Goal: Transaction & Acquisition: Obtain resource

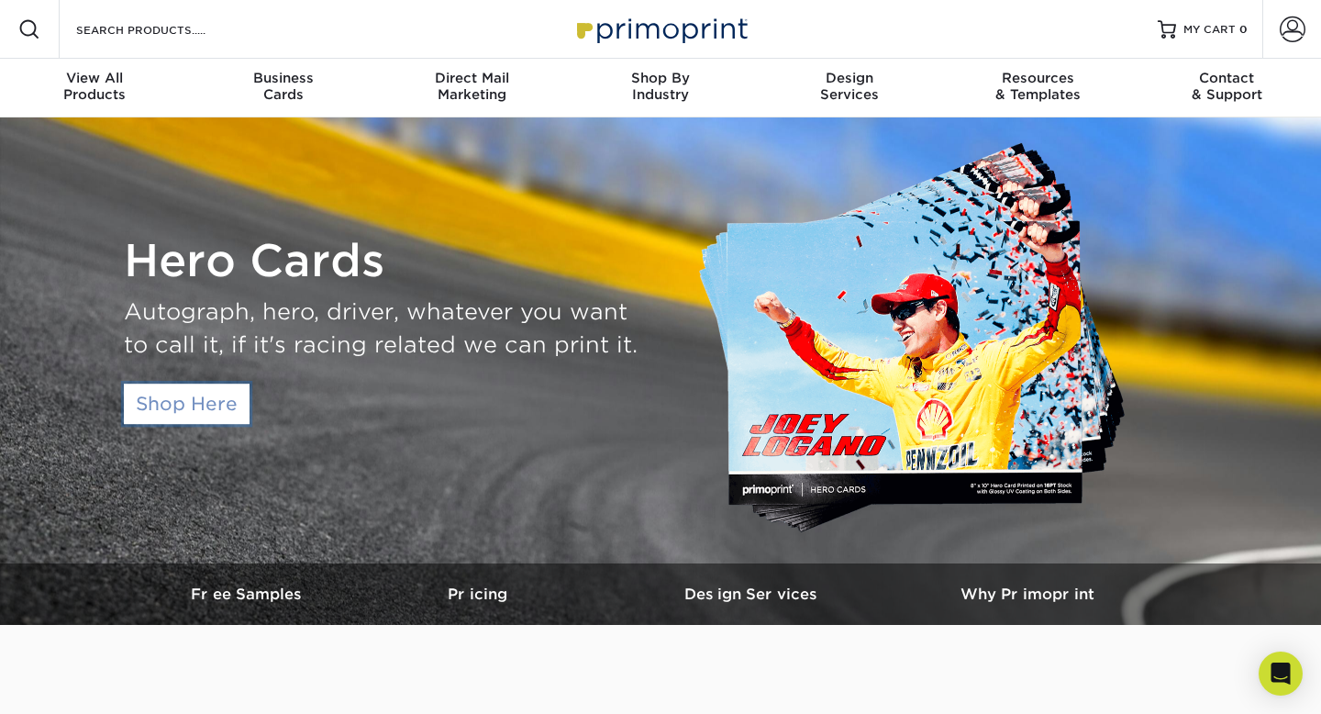
click at [211, 407] on link "Shop Here" at bounding box center [187, 403] width 126 height 40
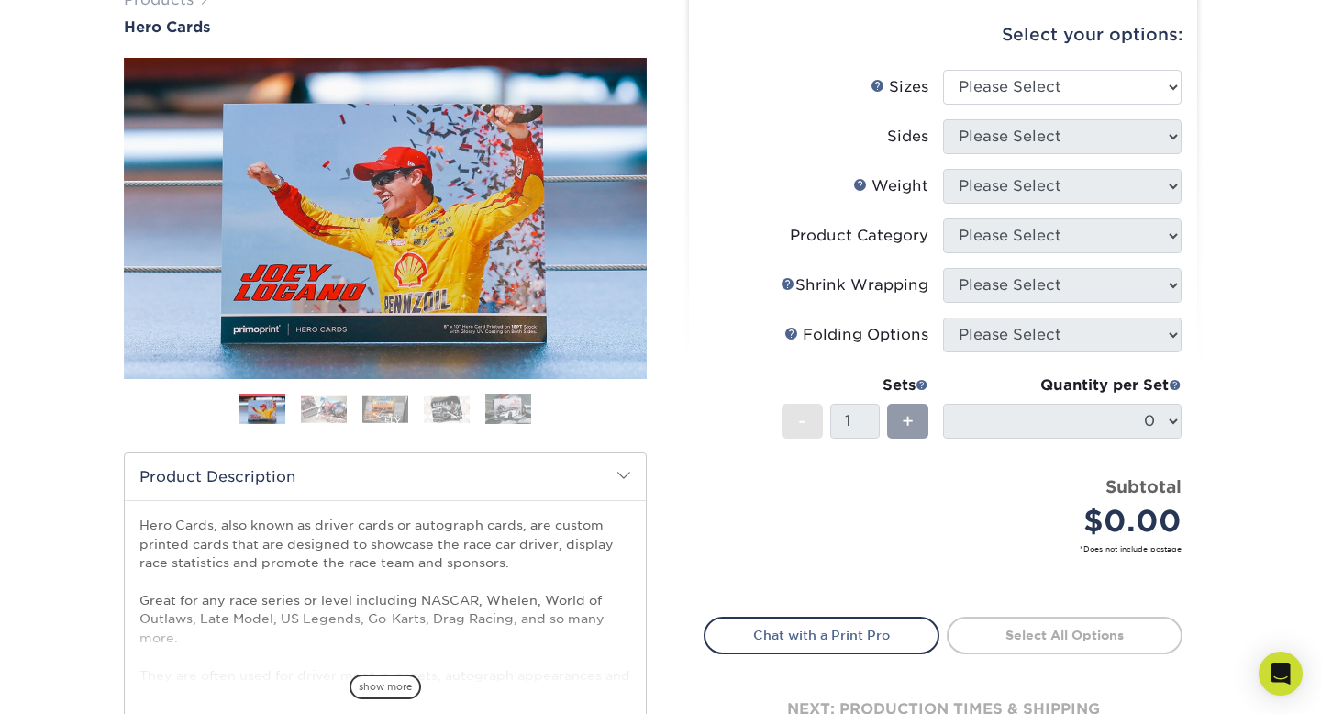
scroll to position [206, 0]
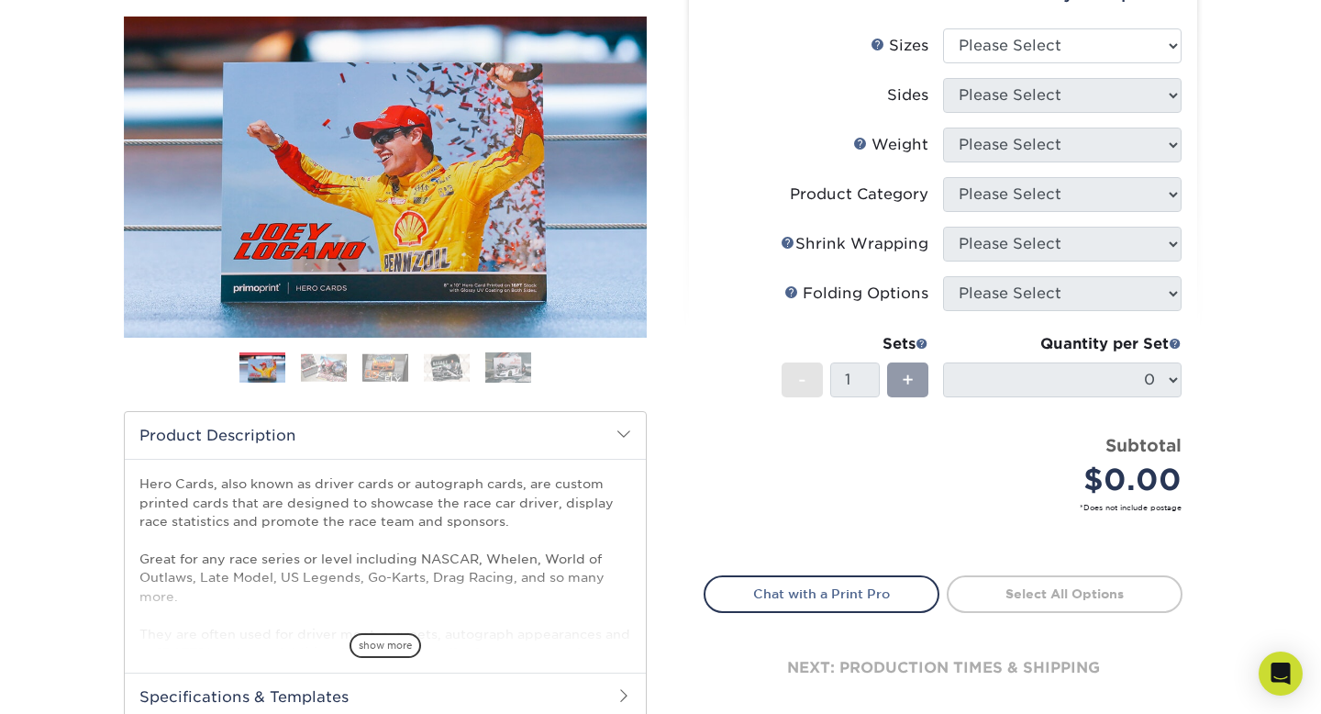
click at [335, 360] on img at bounding box center [324, 367] width 46 height 28
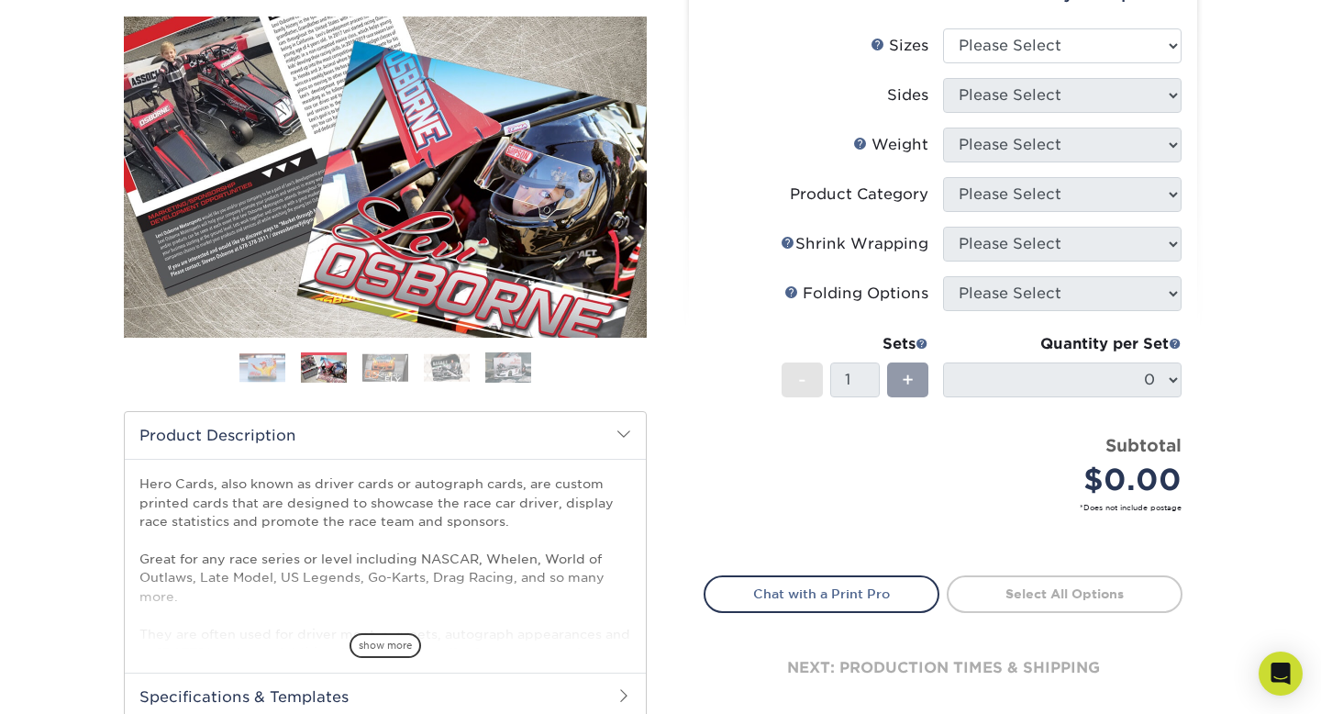
click at [371, 364] on img at bounding box center [385, 367] width 46 height 28
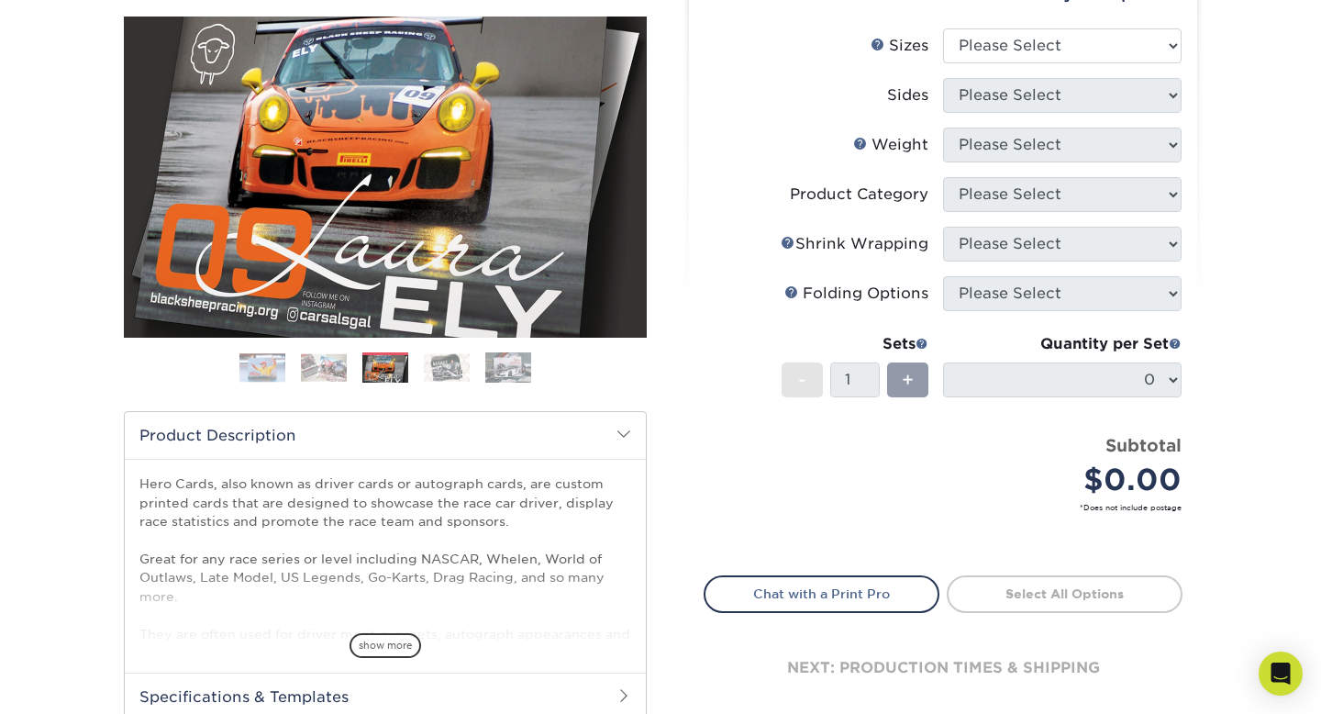
click at [454, 372] on img at bounding box center [447, 367] width 46 height 28
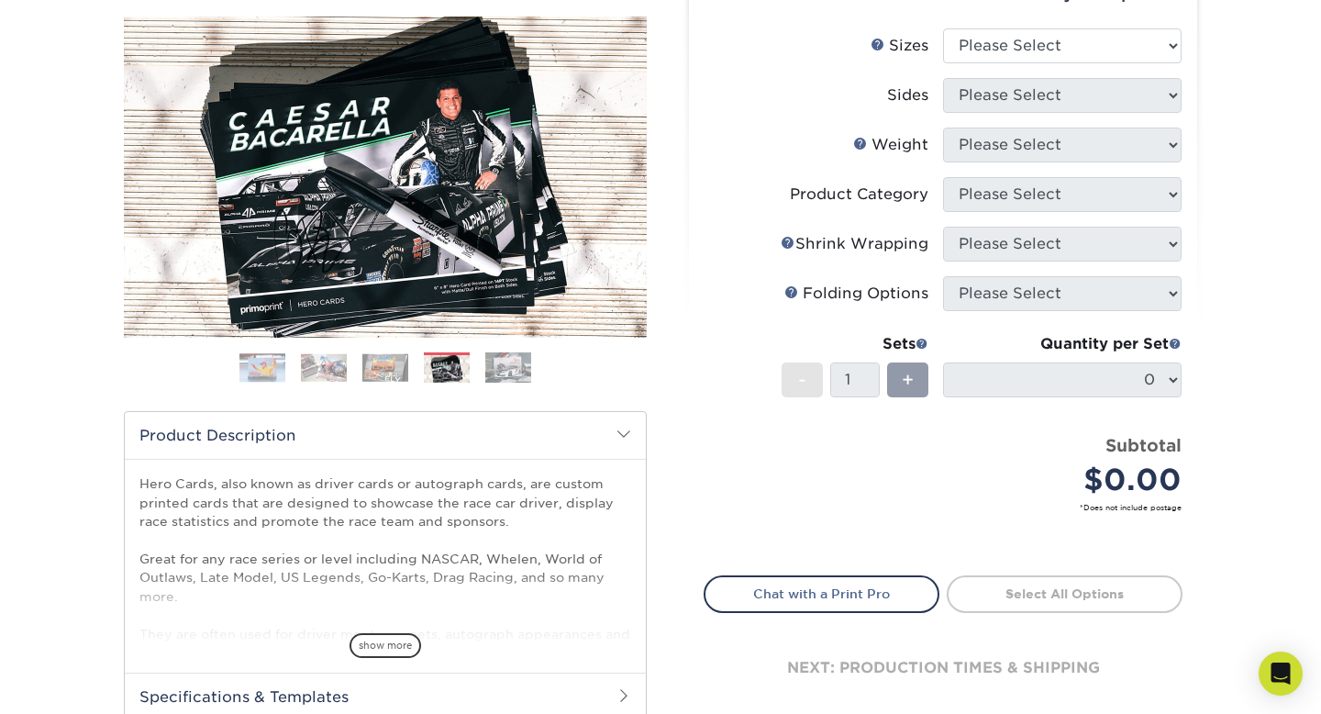
click at [520, 364] on img at bounding box center [508, 367] width 46 height 32
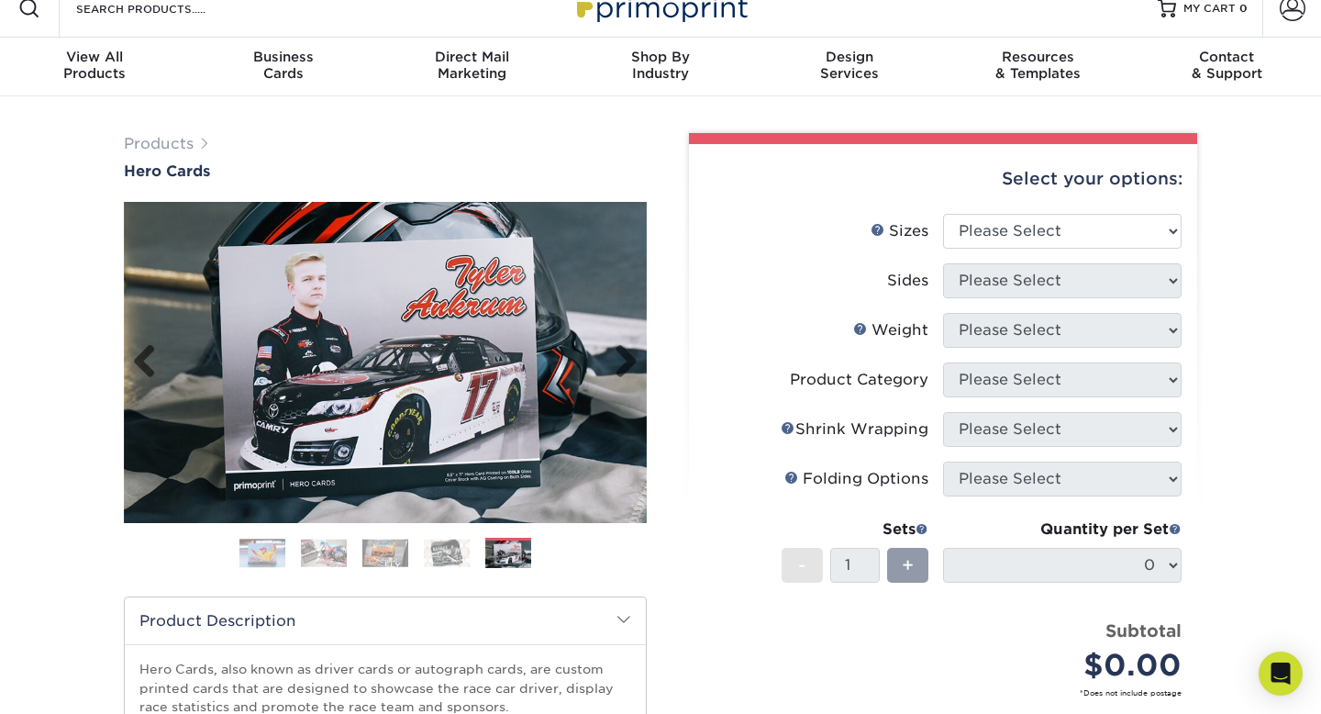
scroll to position [26, 0]
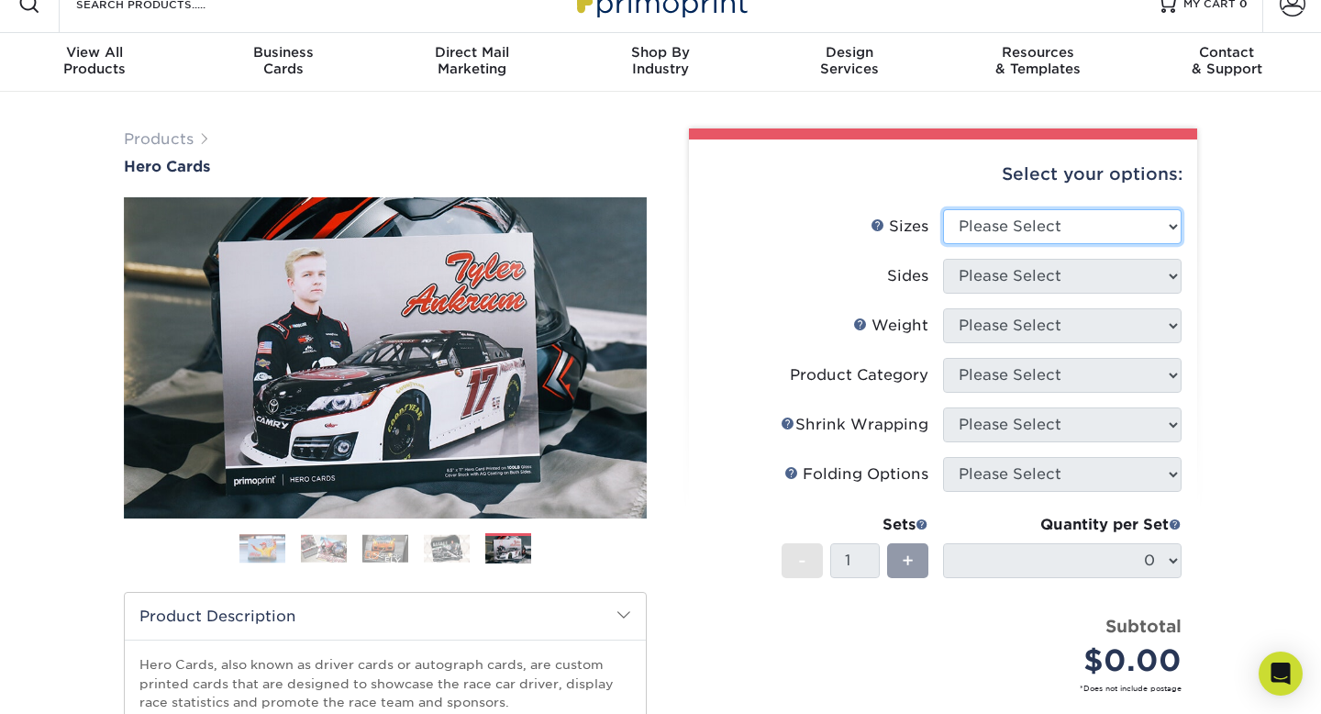
click at [1123, 238] on select "Please Select 1.5" x 7" 4" x 6" 5" x 7" 6" x 8" 6" x 8.5" 6" x 9" 7" x 8.5" 7.5…" at bounding box center [1062, 226] width 239 height 35
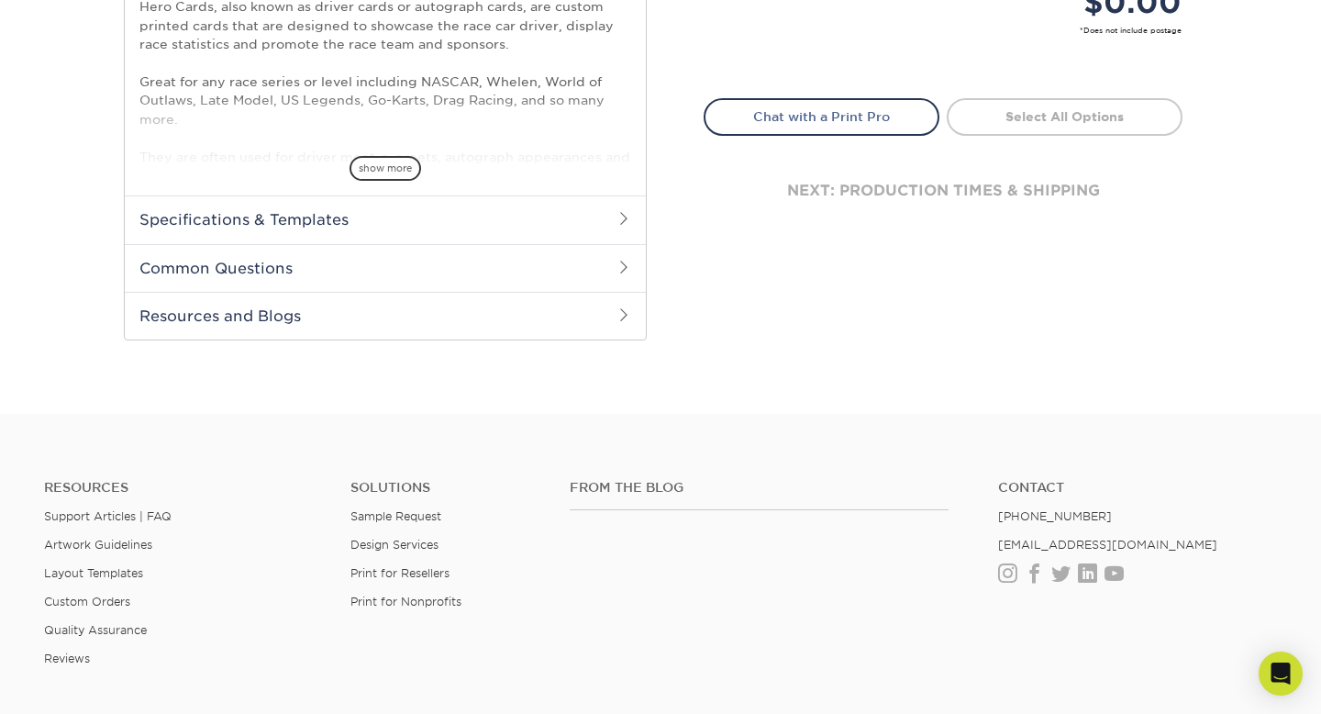
scroll to position [744, 0]
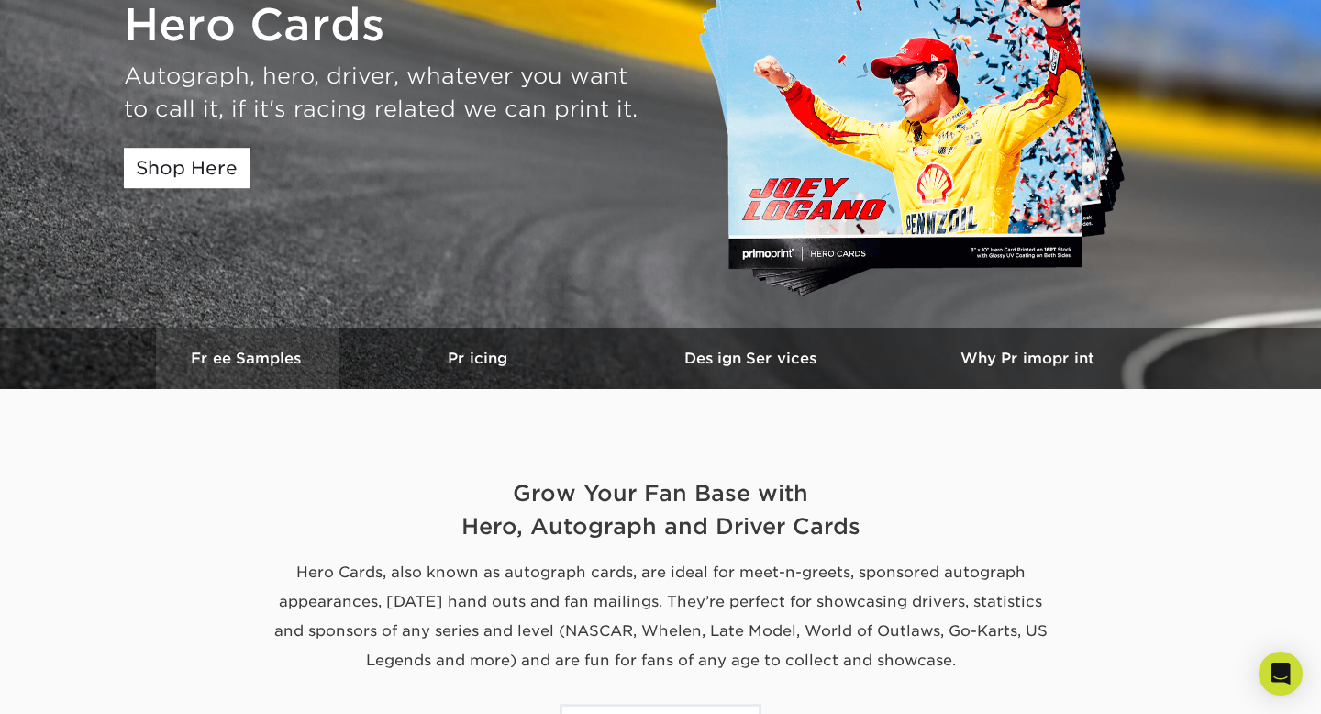
scroll to position [239, 0]
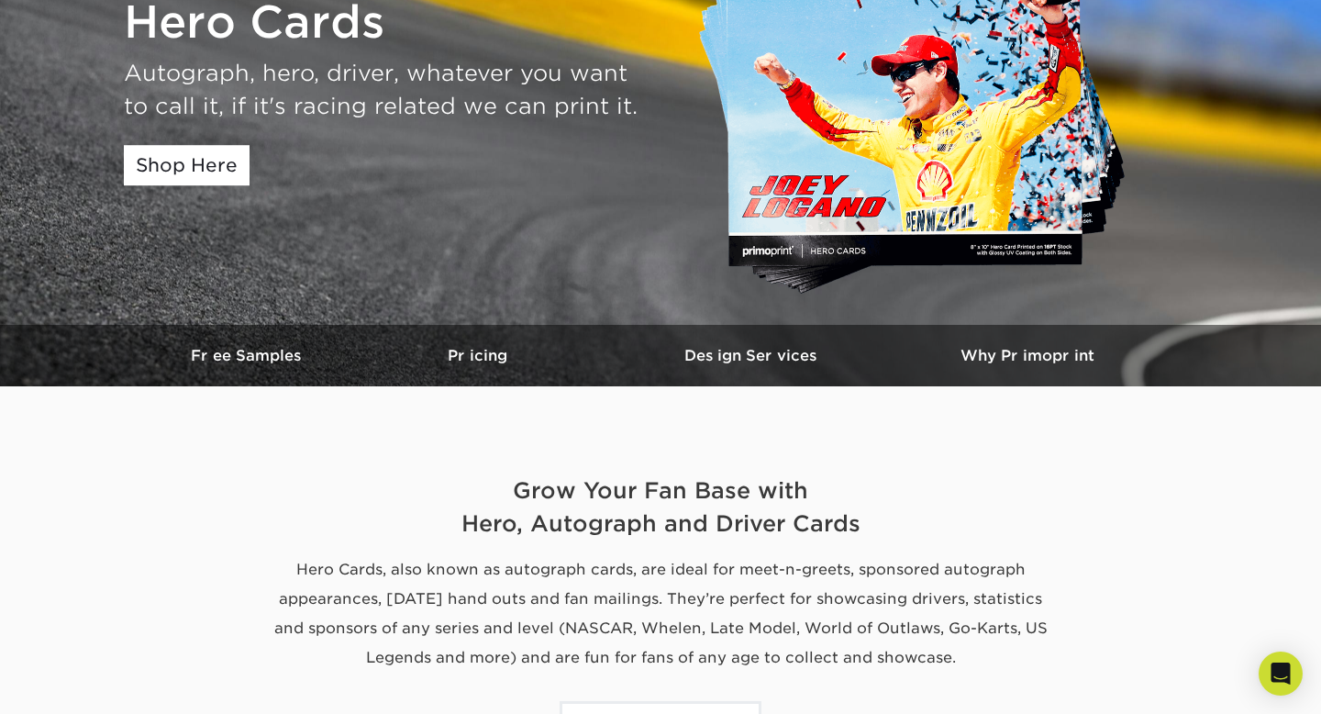
click at [278, 319] on div "Hero Cards Autograph, hero, driver, whatever you want to call it, if it's racin…" at bounding box center [660, 102] width 1101 height 446
click at [272, 361] on h3 "Free Samples" at bounding box center [247, 355] width 183 height 17
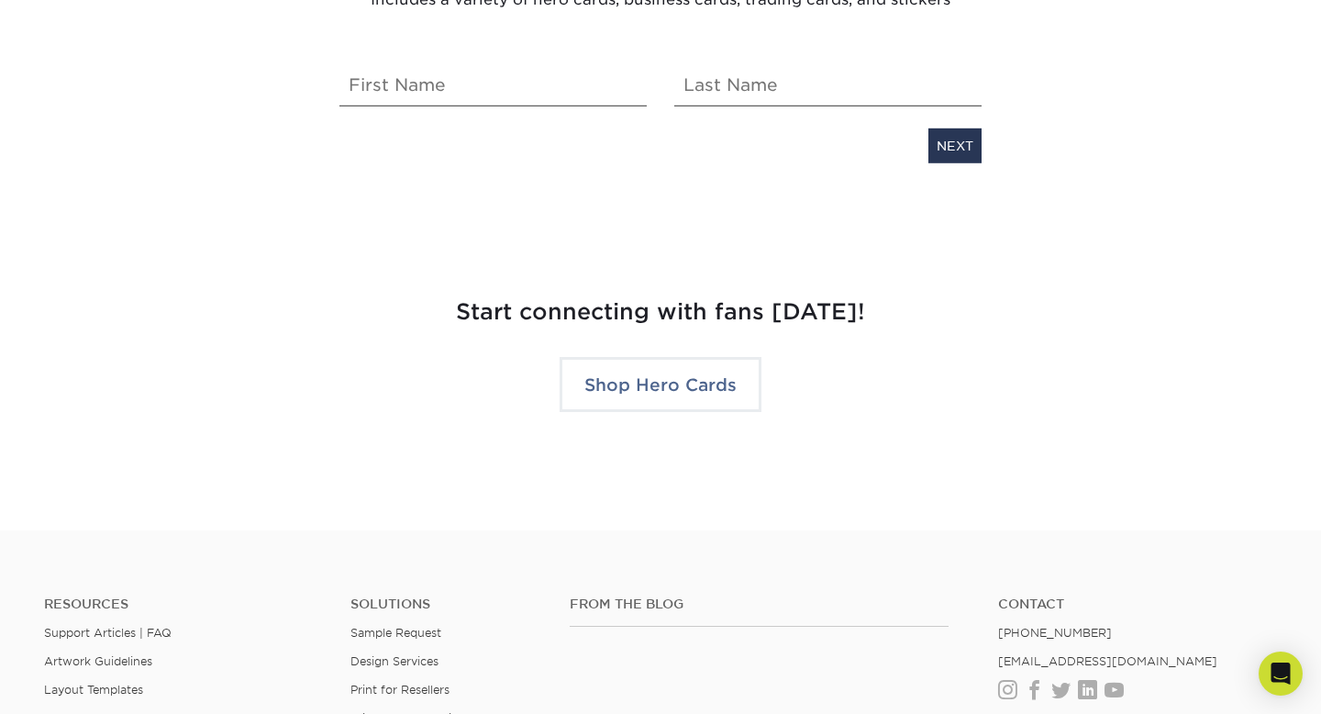
scroll to position [3442, 0]
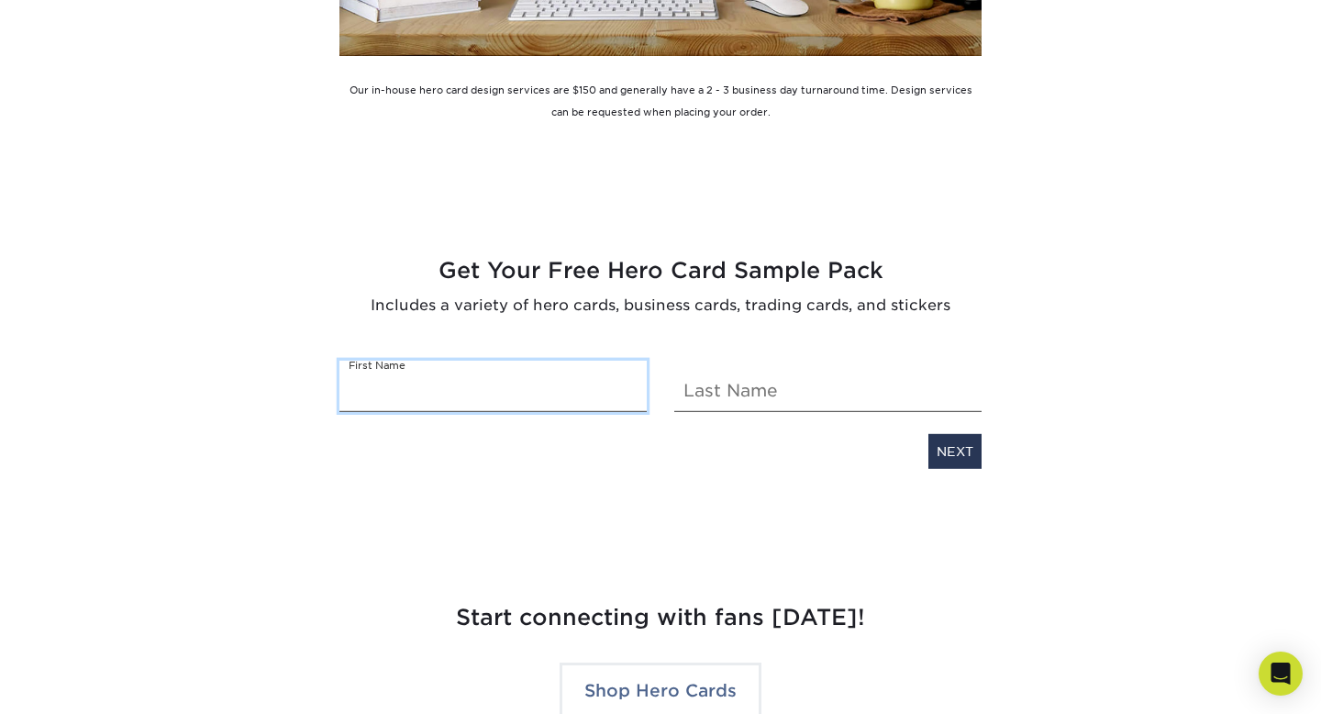
click at [458, 408] on input "text" at bounding box center [492, 386] width 307 height 51
type input "carson"
type input "neel"
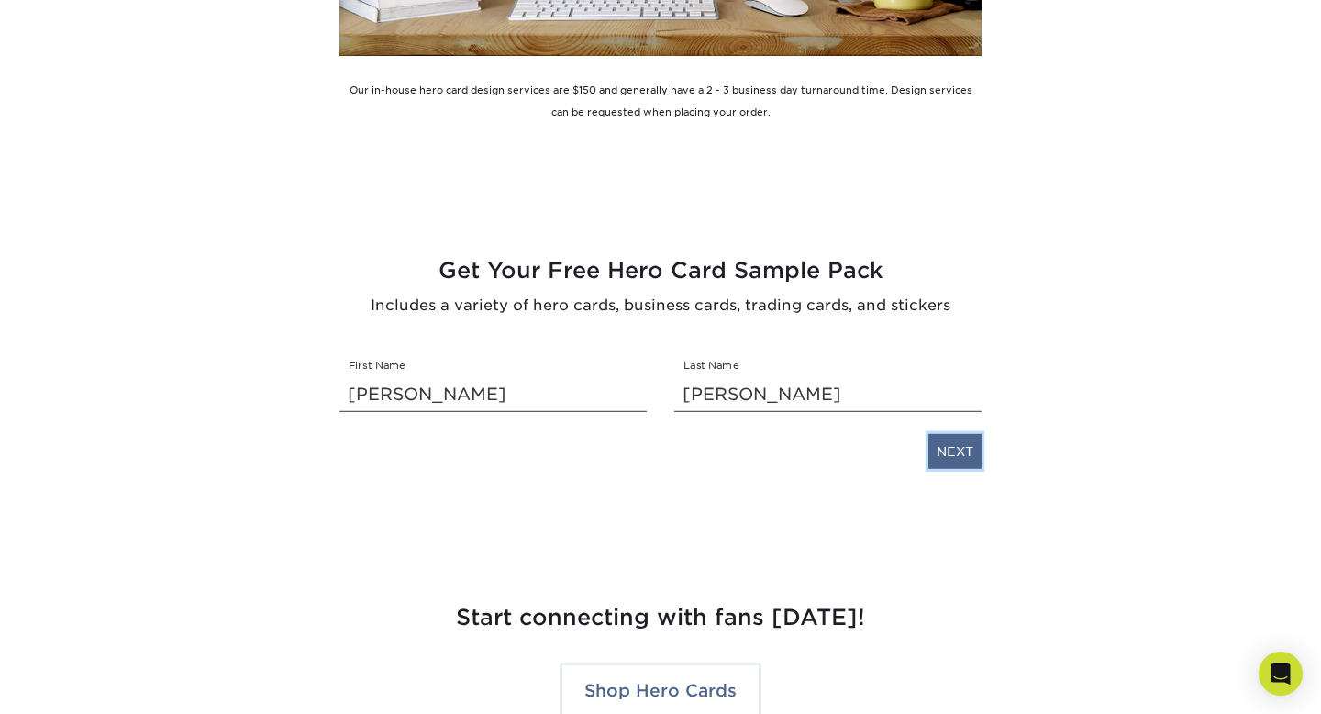
click at [968, 447] on link "NEXT" at bounding box center [954, 451] width 53 height 35
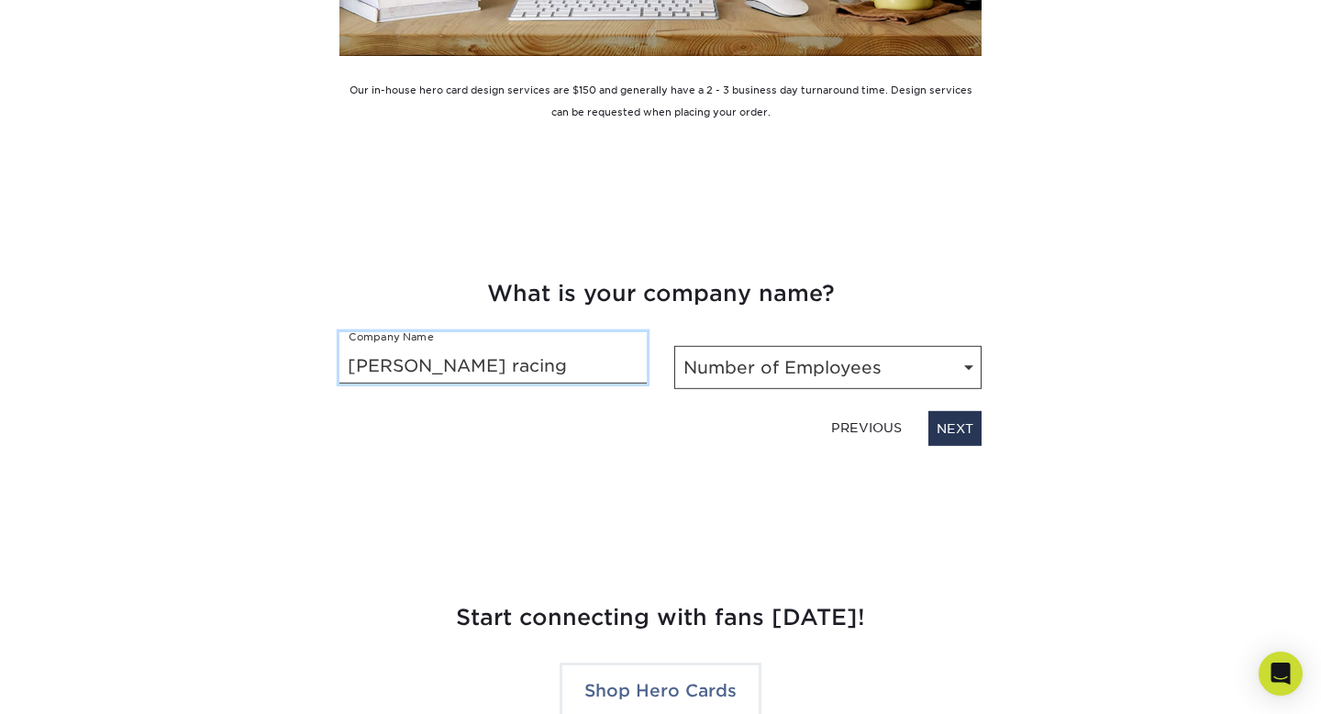
type input "carson neel racing"
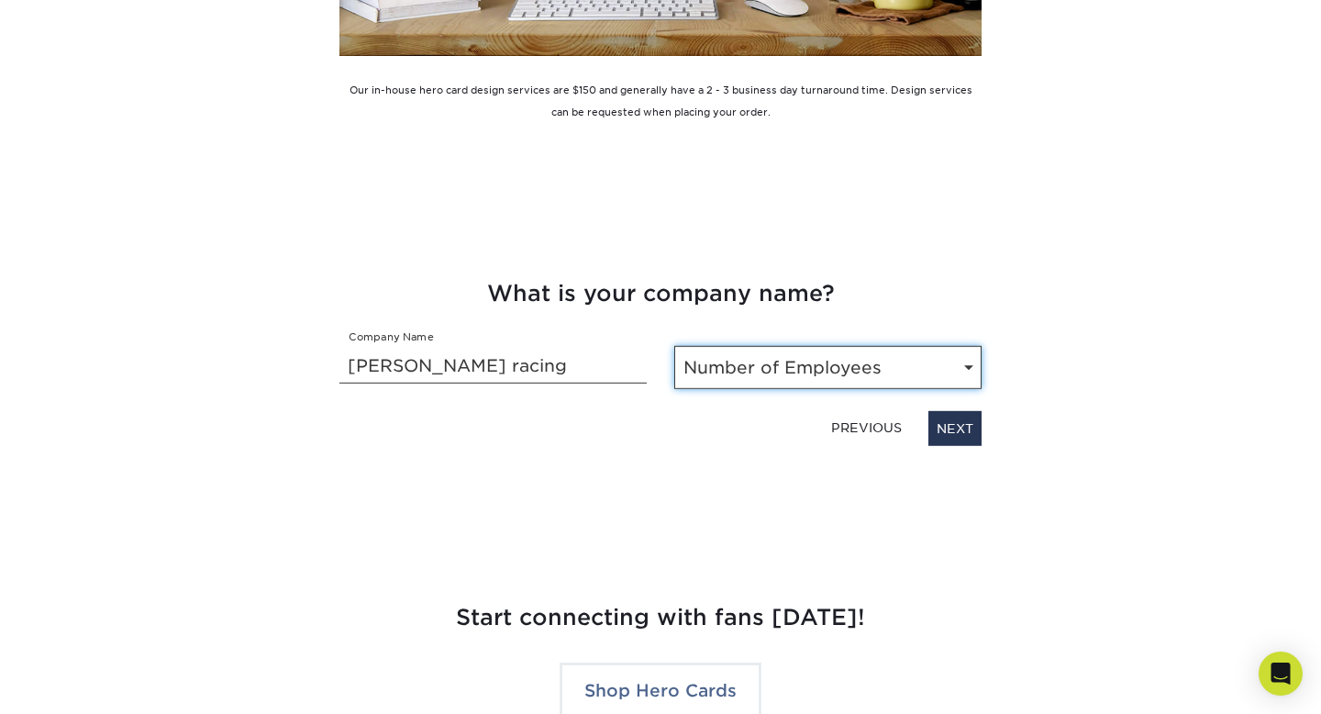
click at [813, 350] on select "Number of Employees Self-employed 1-10 employees 11-50 employees 51-200 employe…" at bounding box center [827, 367] width 307 height 43
select select "1-10"
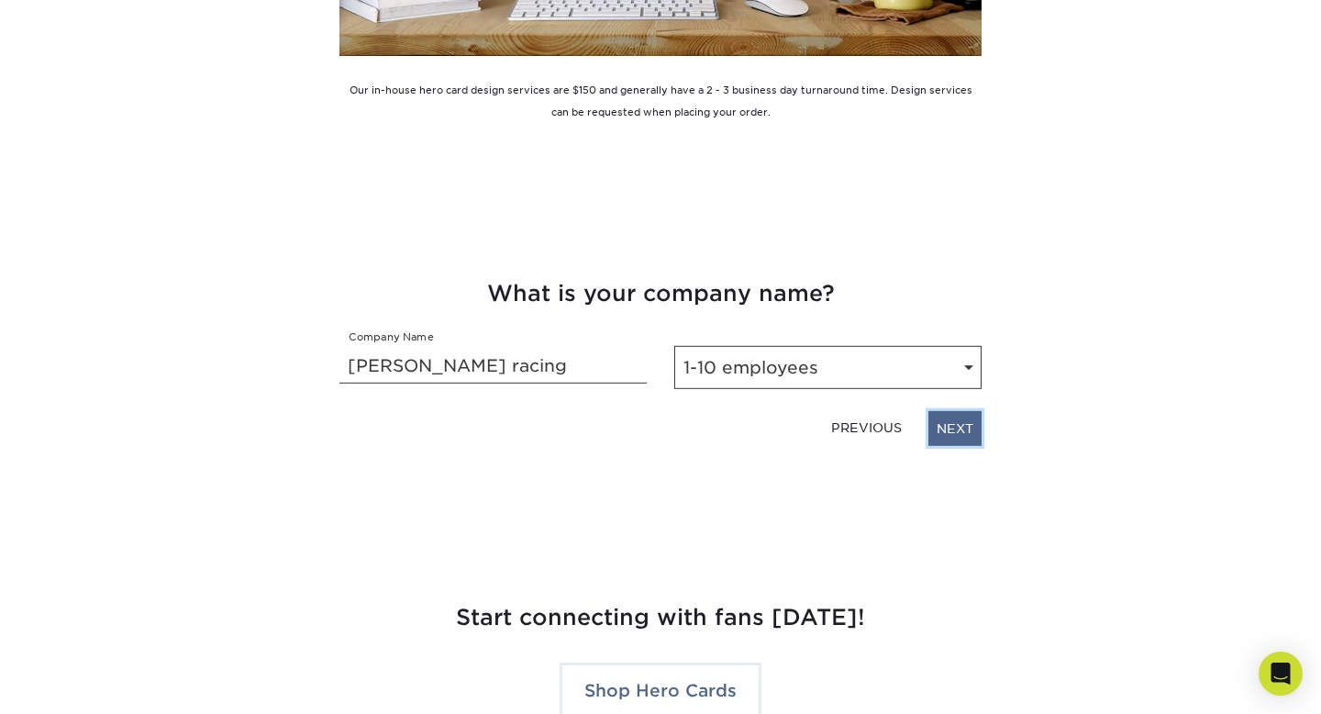
click at [950, 429] on link "NEXT" at bounding box center [954, 428] width 53 height 35
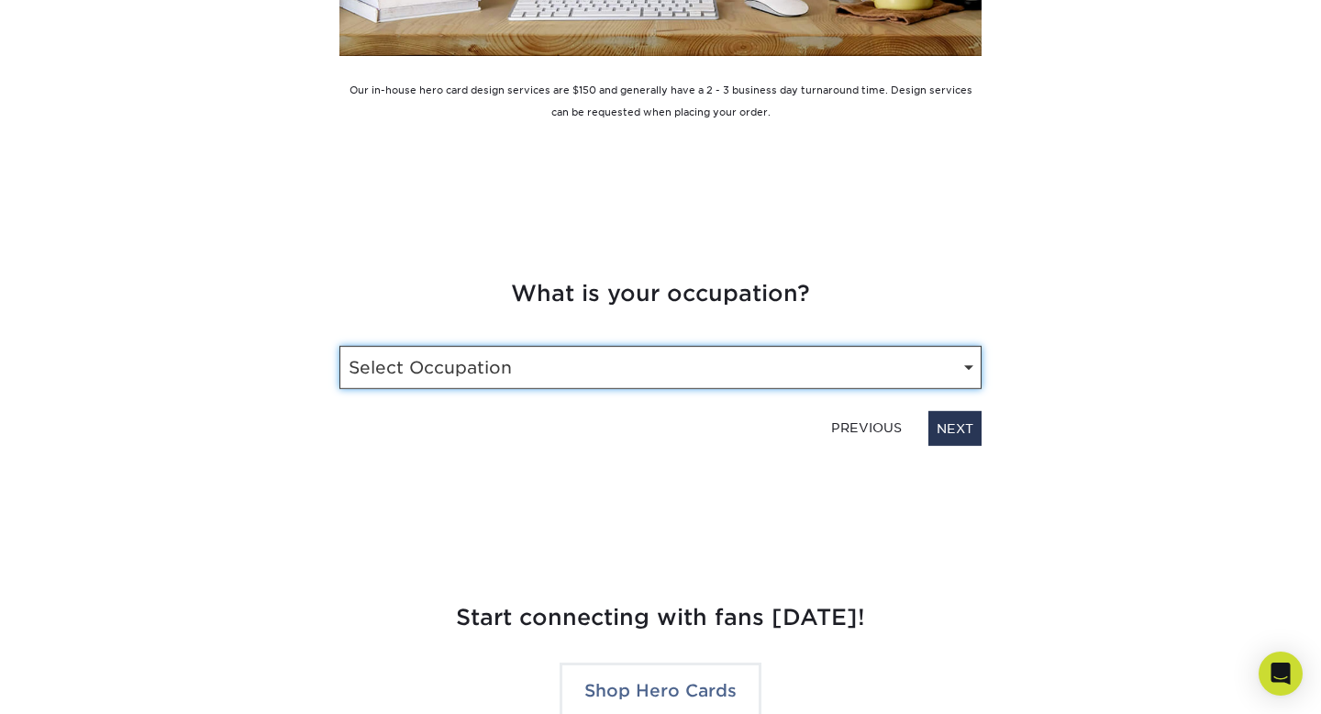
click at [767, 361] on select "Select Occupation Driver Marketing Public Relations Operations Owner Graphic De…" at bounding box center [660, 367] width 642 height 43
select select "Driver"
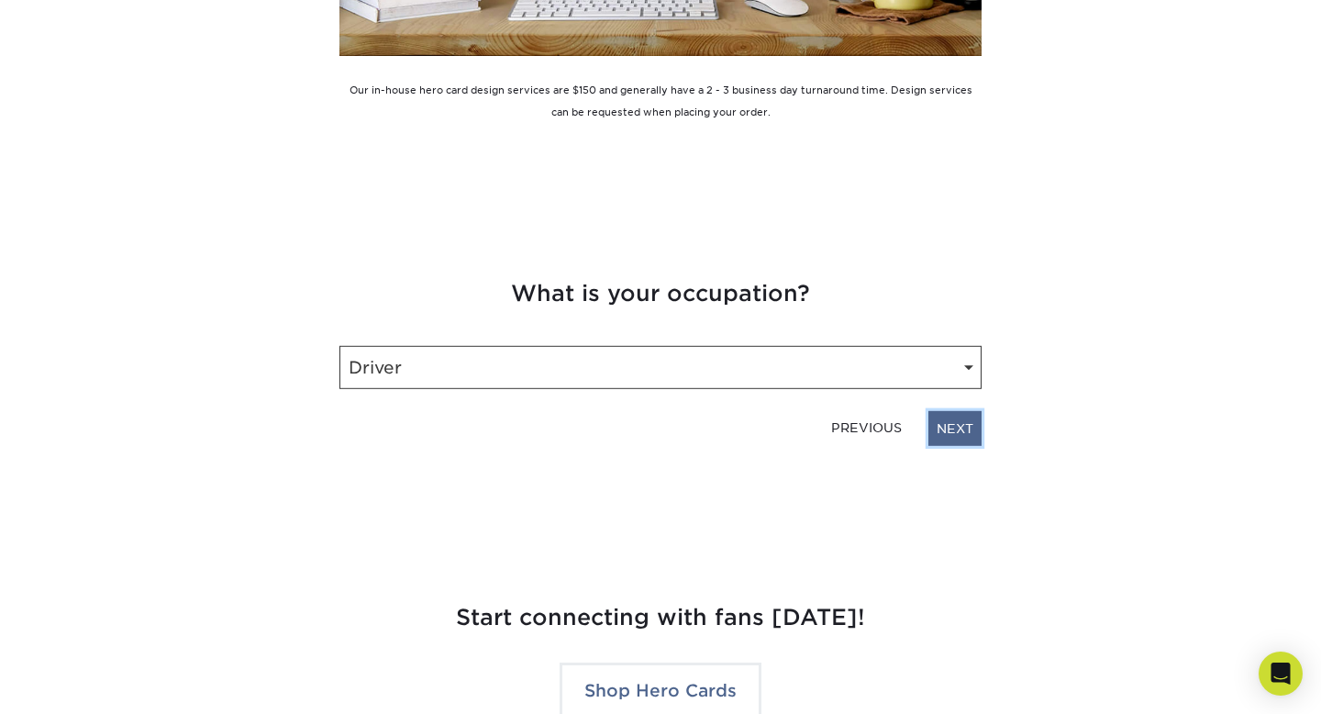
click at [955, 429] on link "NEXT" at bounding box center [954, 428] width 53 height 35
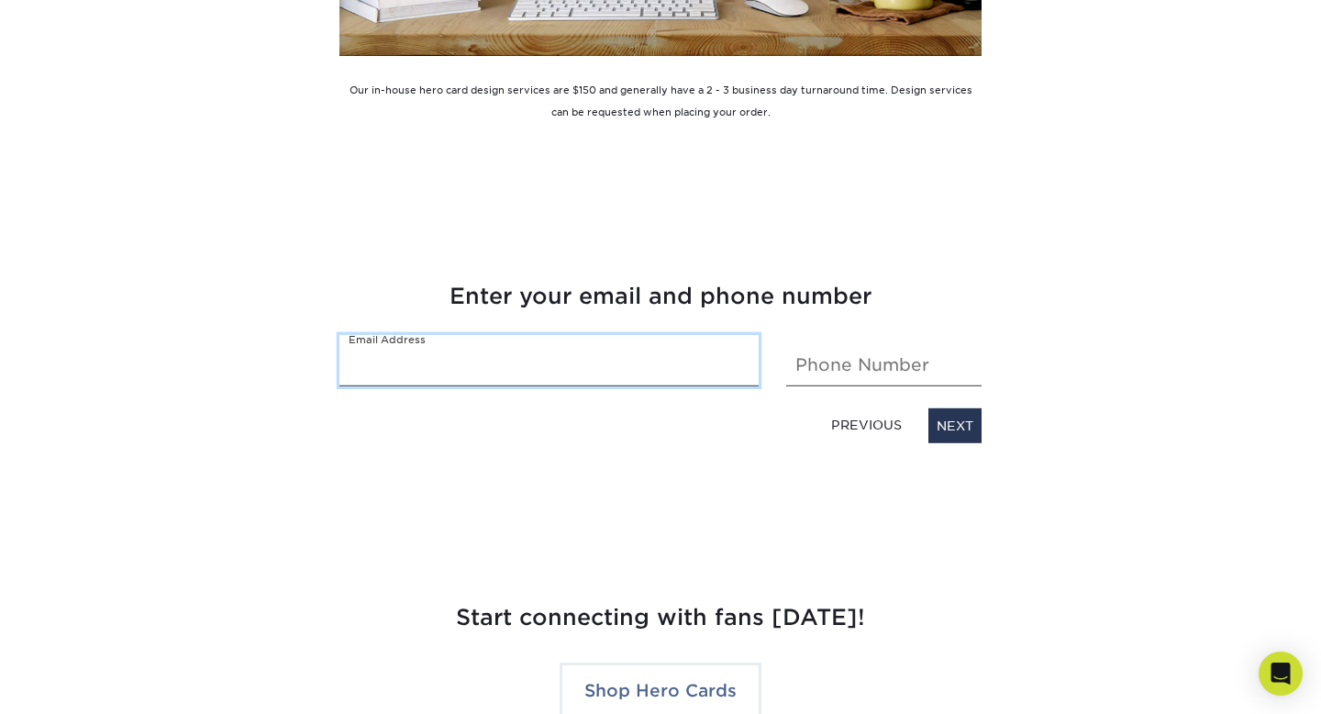
type input "carsonneeledits@gmail.com"
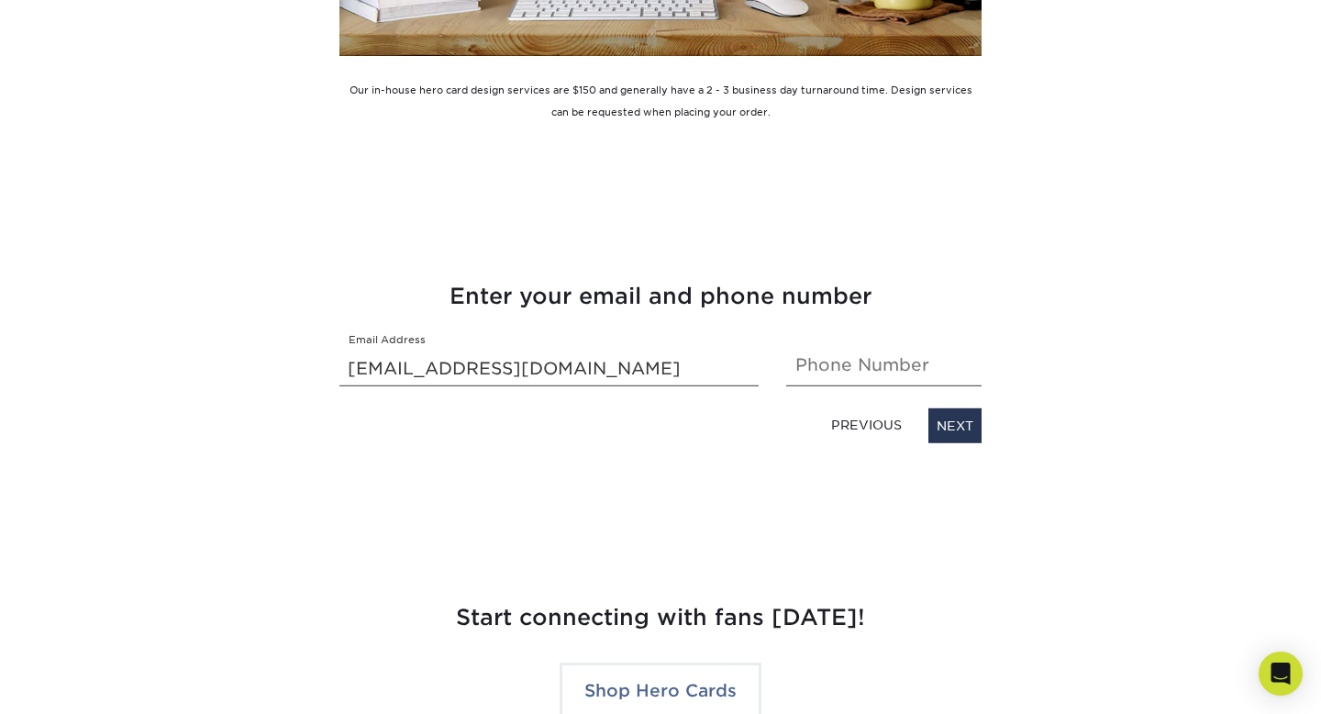
type input "3865855341"
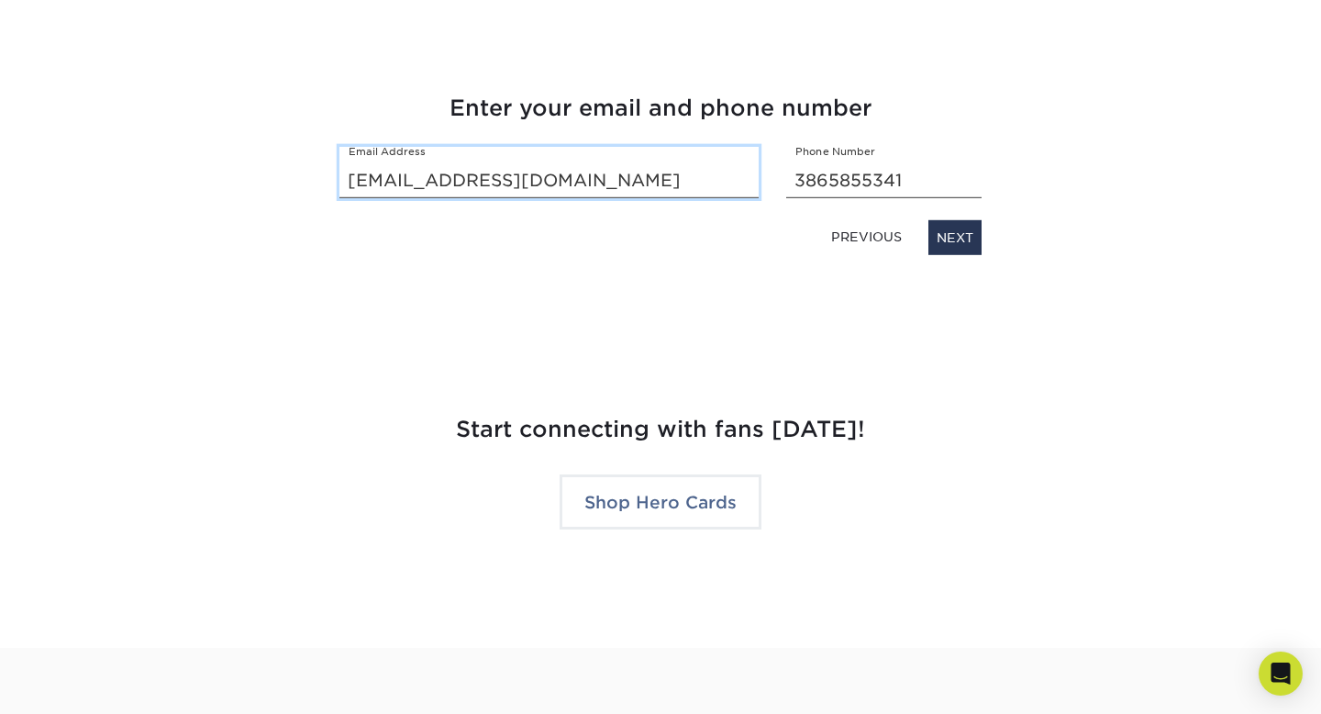
scroll to position [3624, 0]
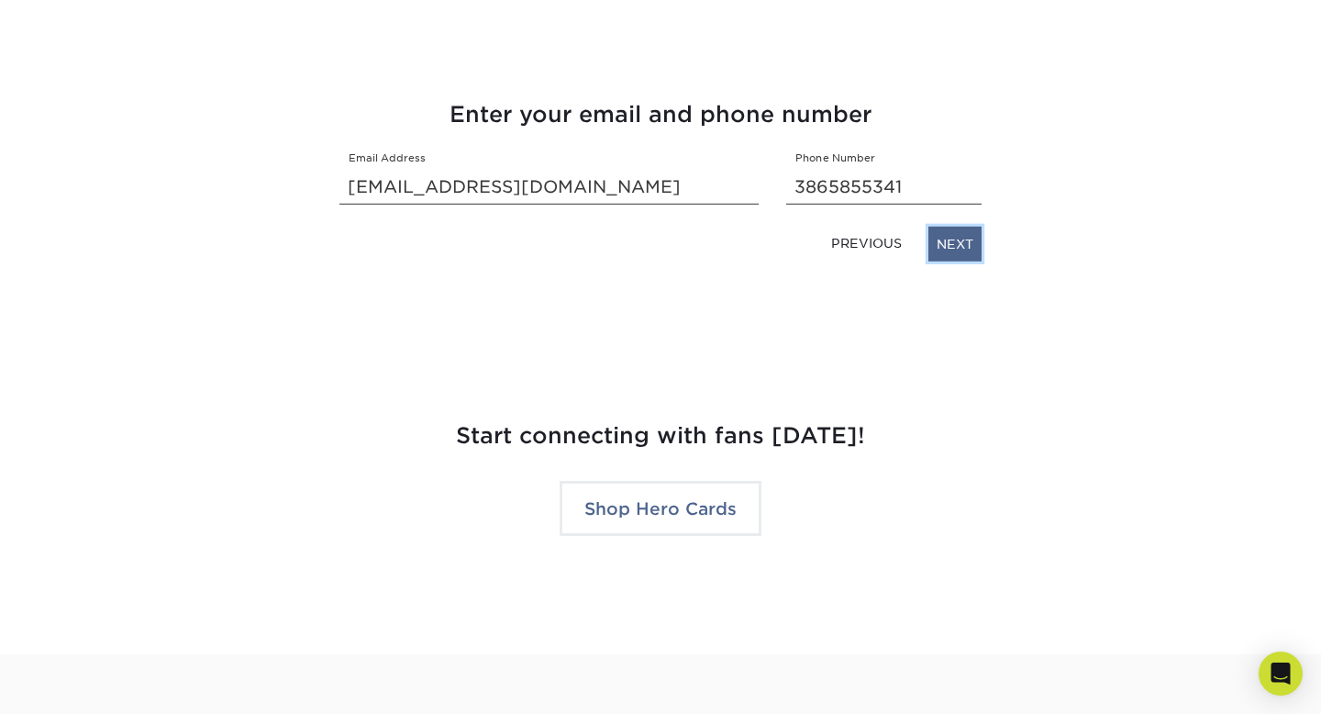
click at [977, 240] on link "NEXT" at bounding box center [954, 244] width 53 height 35
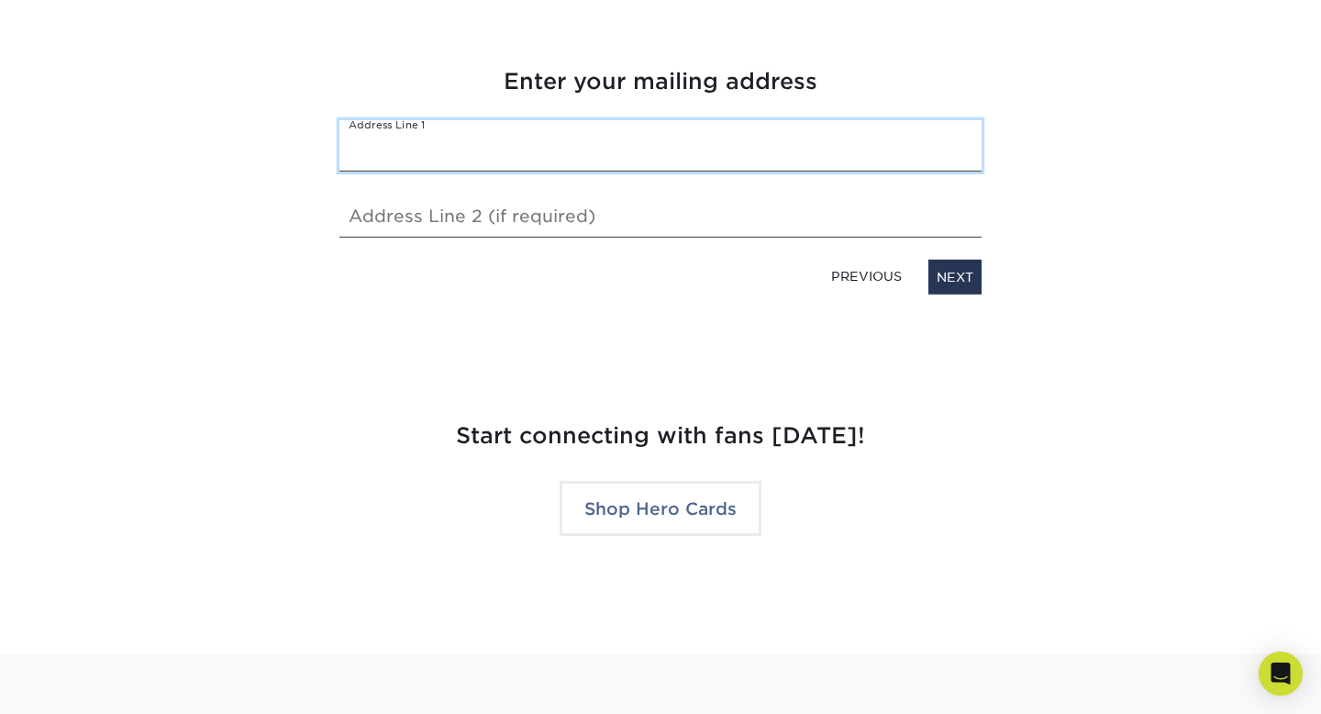
type input "4775 st road 11 deleon springs 32130"
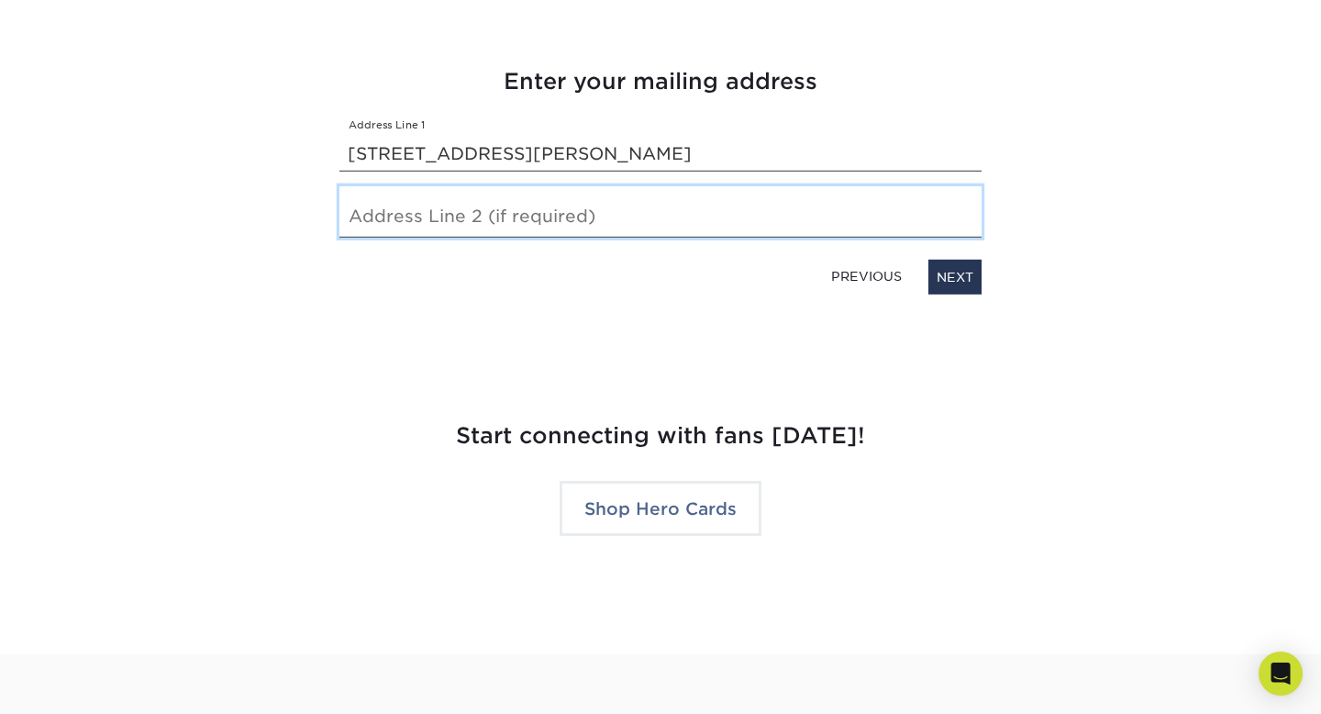
click at [547, 219] on input "text" at bounding box center [660, 211] width 642 height 51
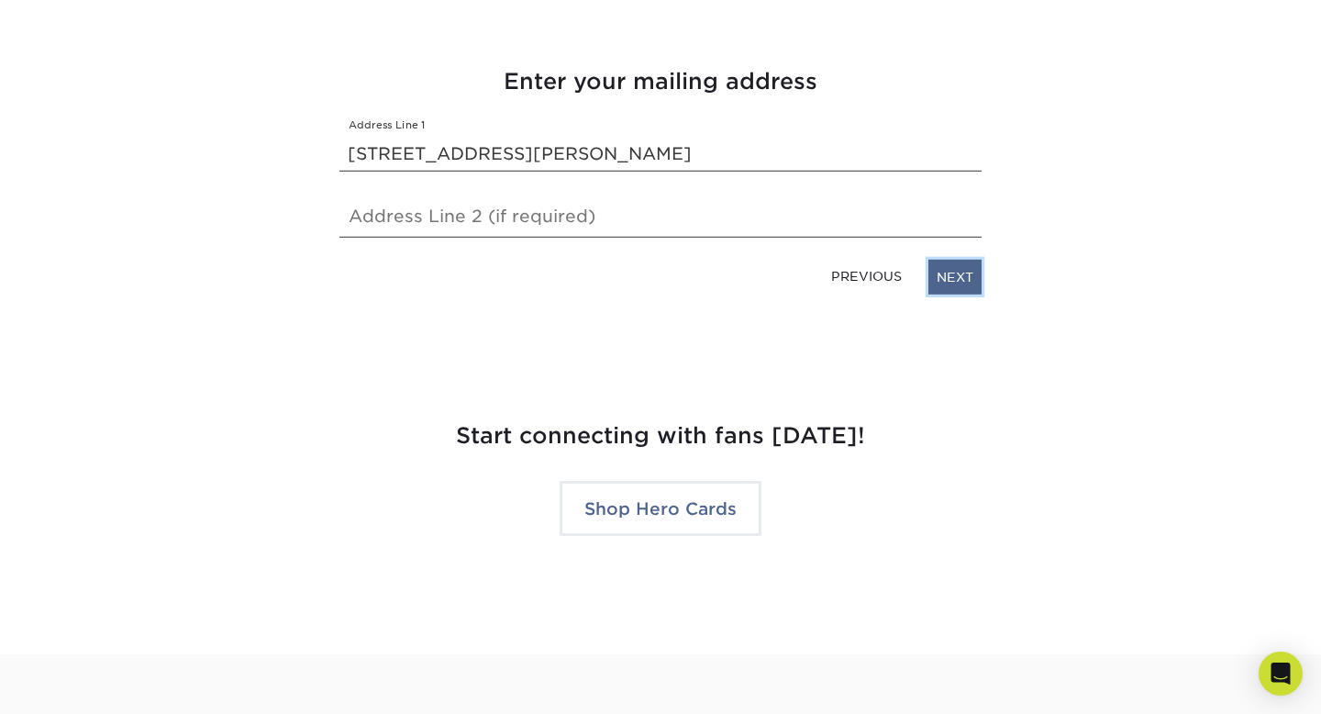
click at [957, 280] on link "NEXT" at bounding box center [954, 277] width 53 height 35
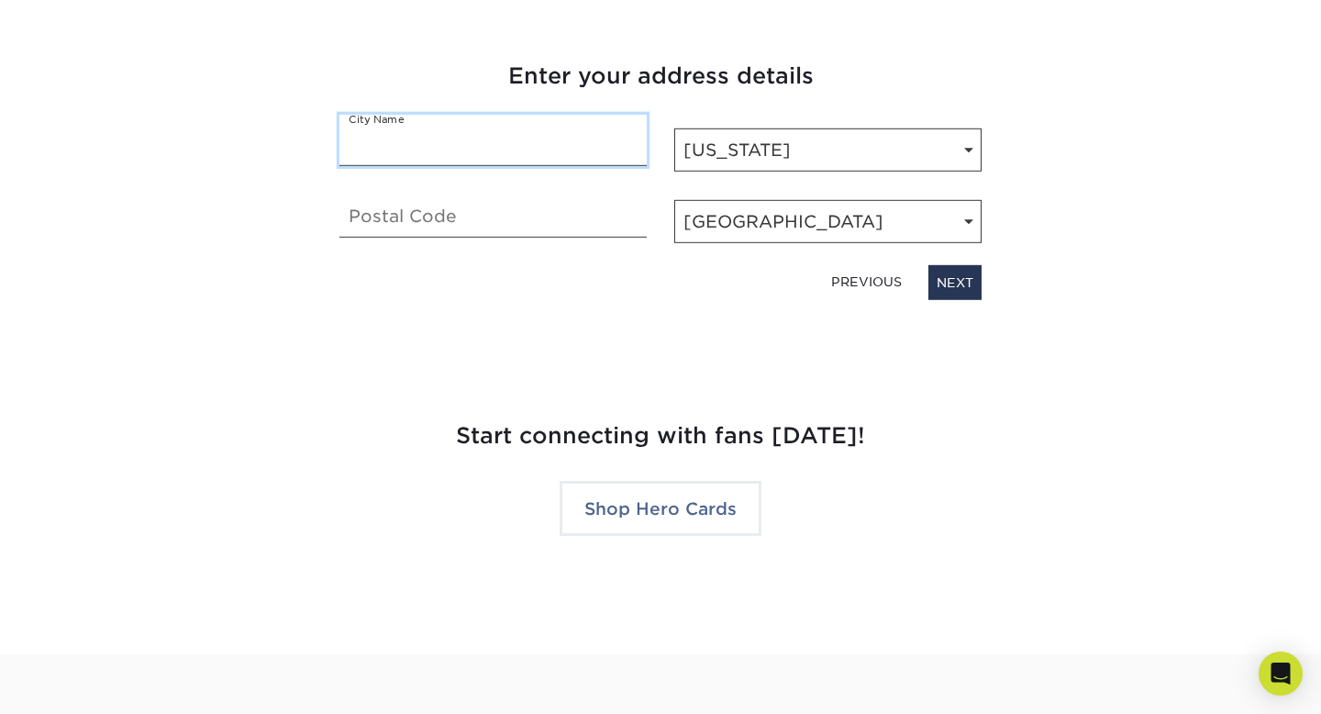
type input "De Leon Springs"
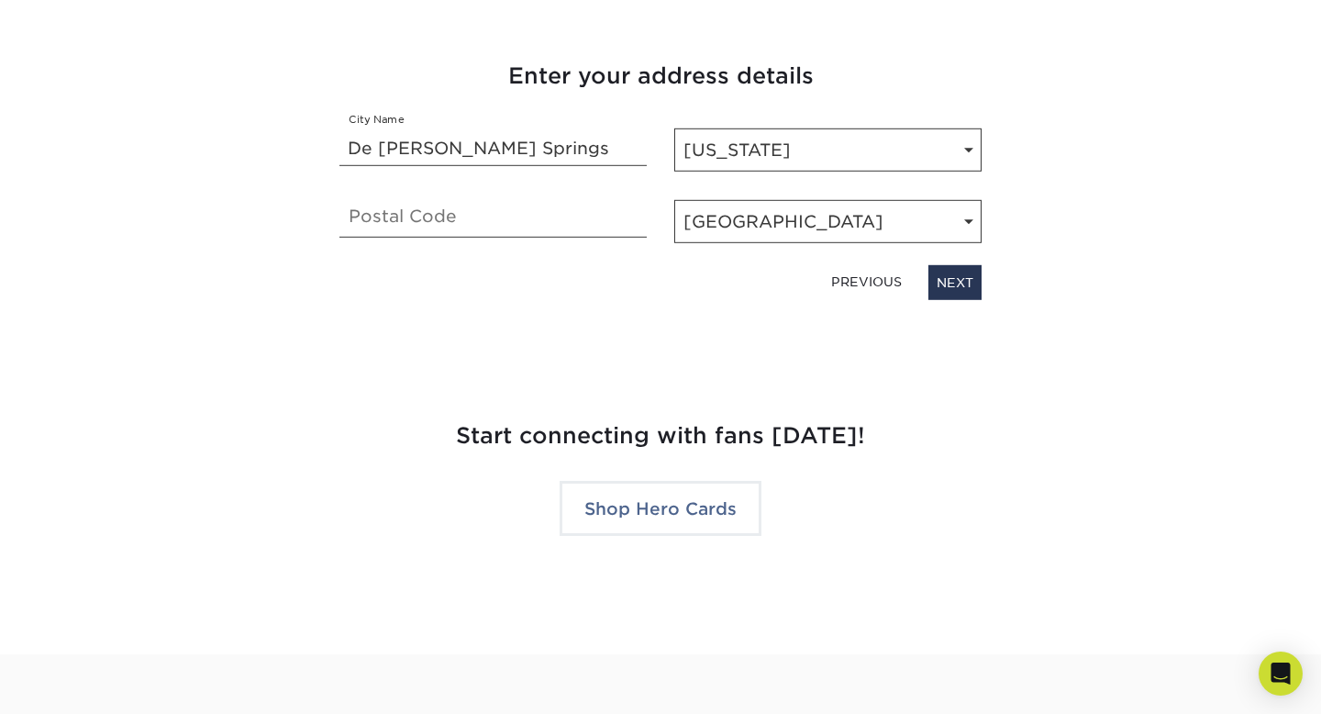
type input "32130"
click at [968, 278] on link "NEXT" at bounding box center [954, 282] width 53 height 35
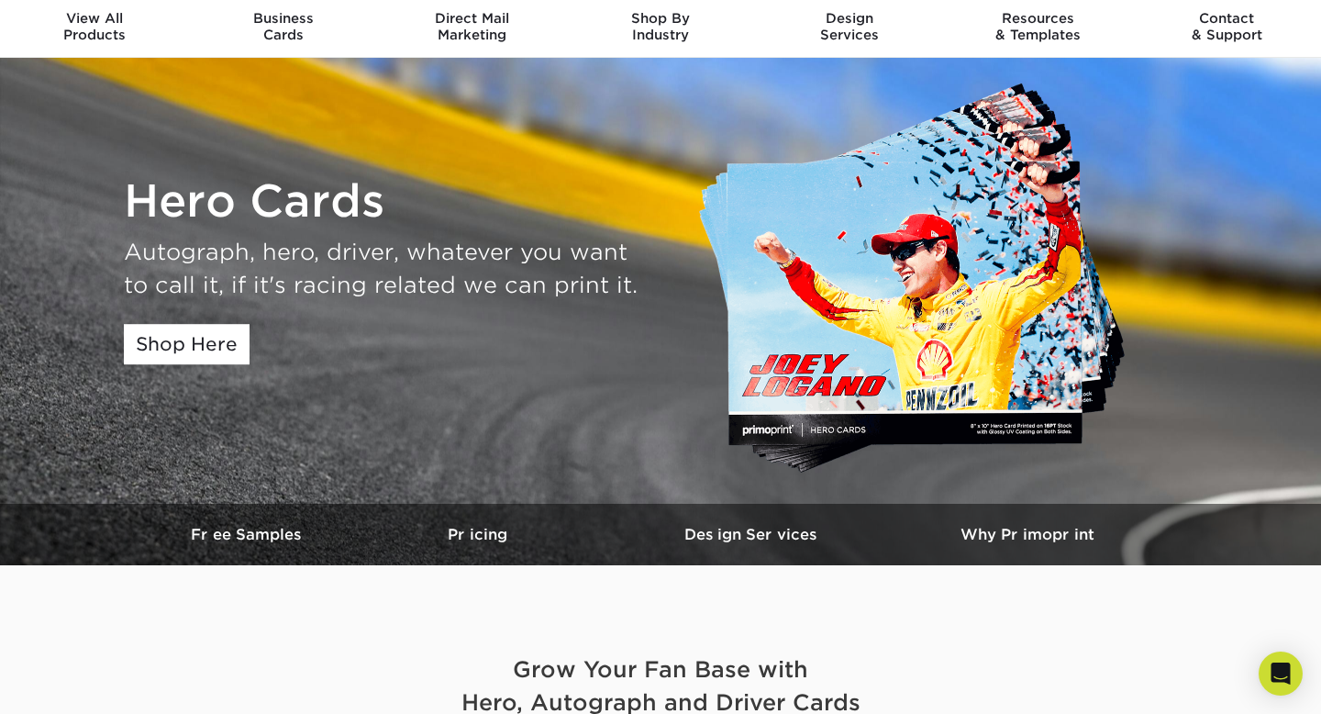
scroll to position [0, 0]
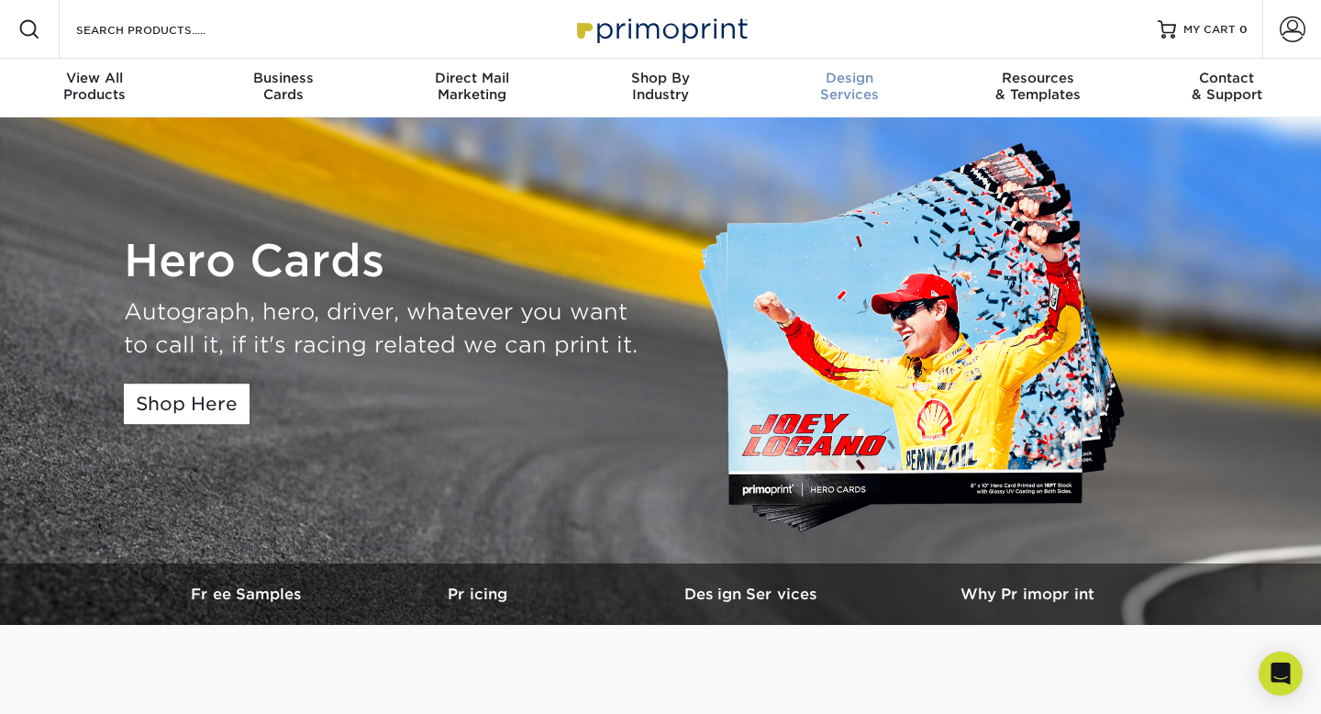
click at [858, 74] on span "Design" at bounding box center [849, 78] width 189 height 17
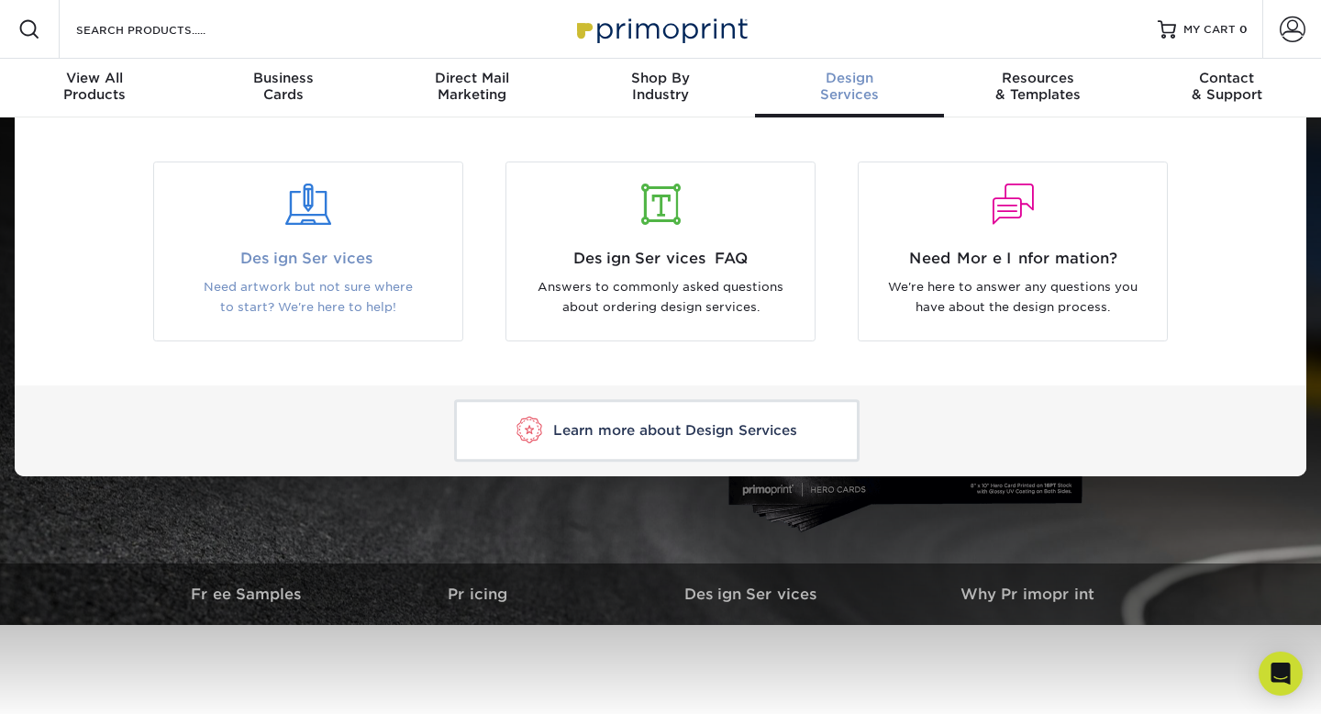
click at [335, 268] on span "Design Services" at bounding box center [308, 259] width 281 height 22
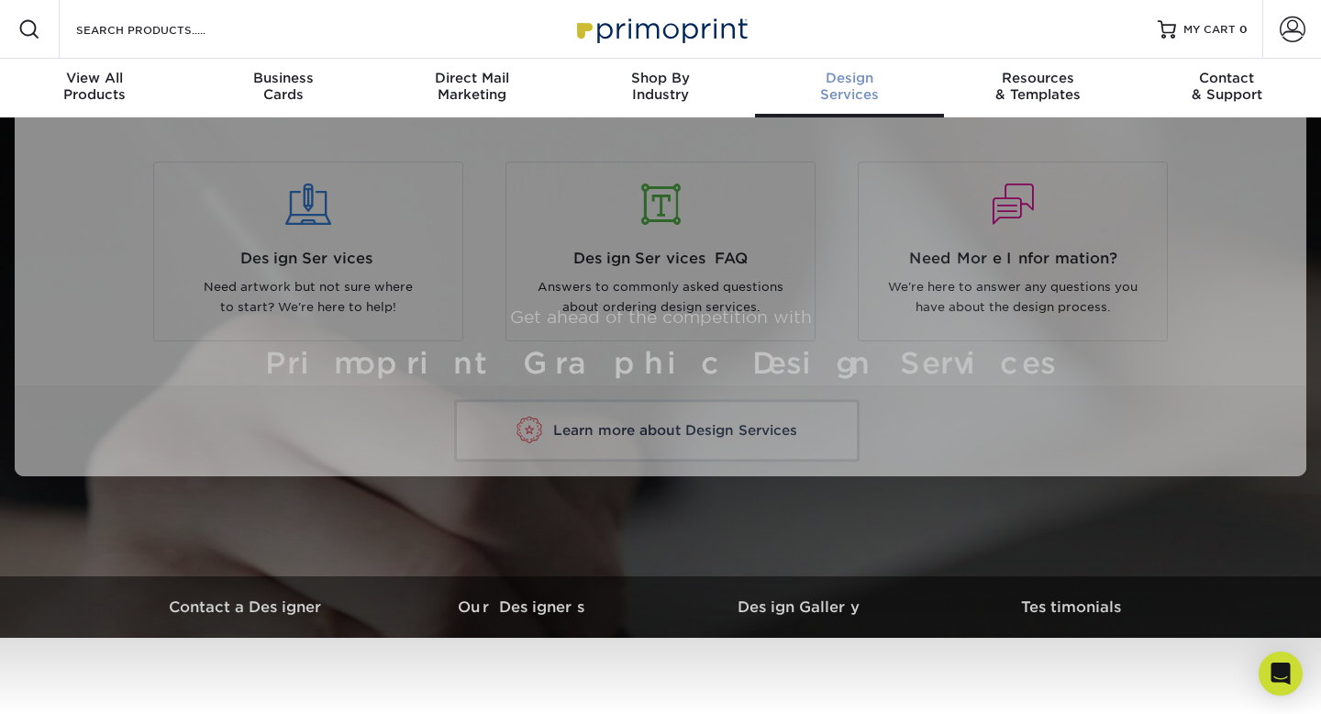
click at [860, 98] on div "Design Services" at bounding box center [849, 86] width 189 height 33
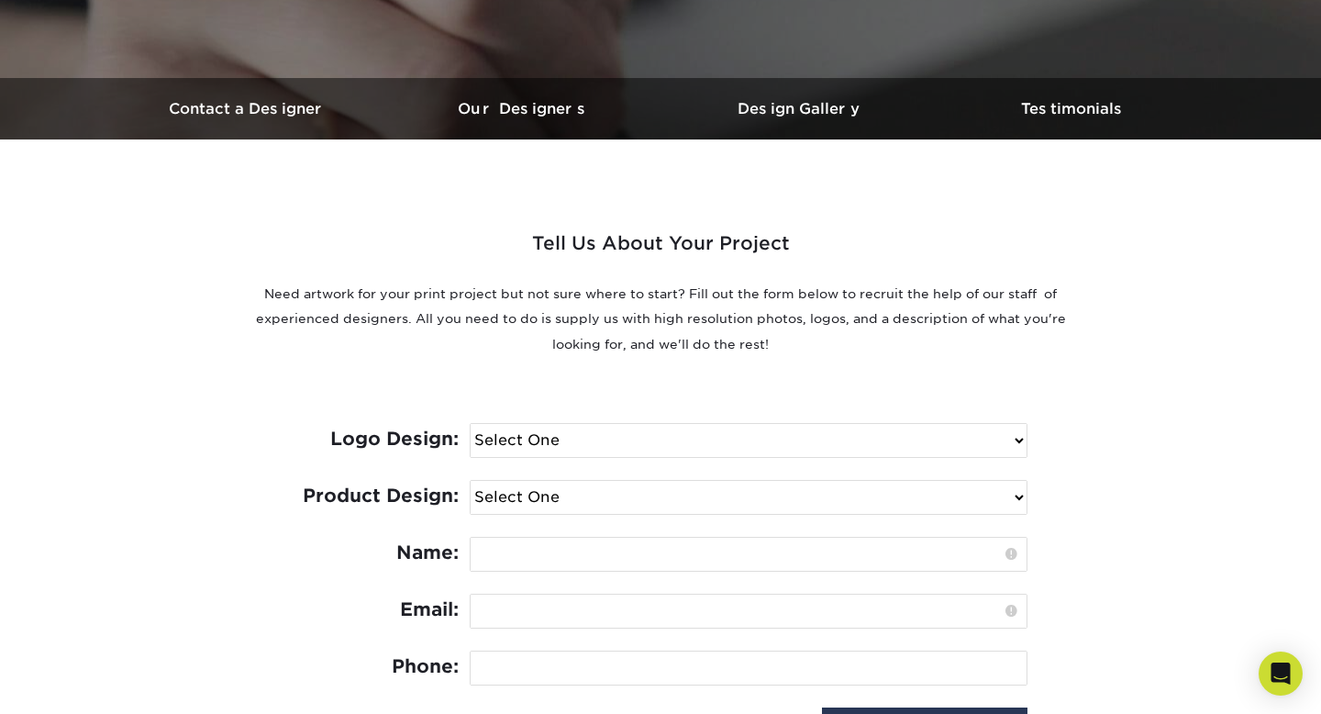
scroll to position [571, 0]
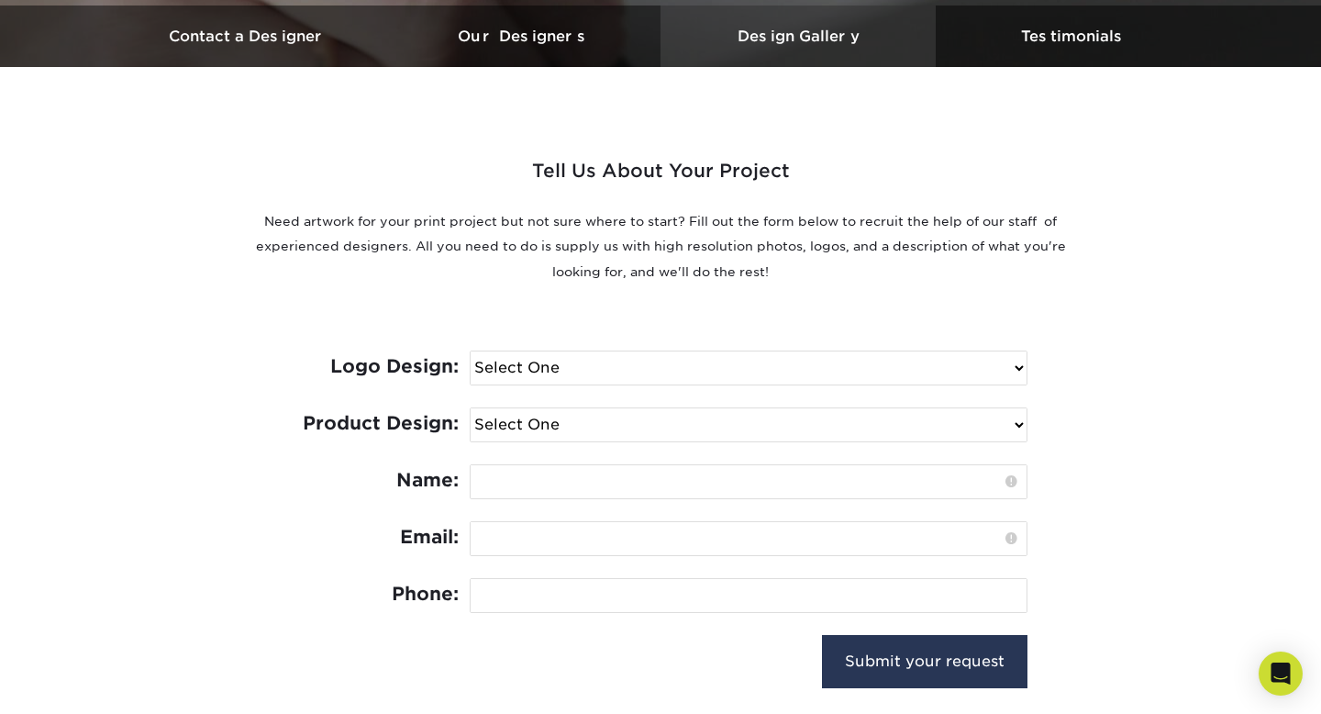
click at [828, 36] on h3 "Design Gallery" at bounding box center [798, 36] width 275 height 17
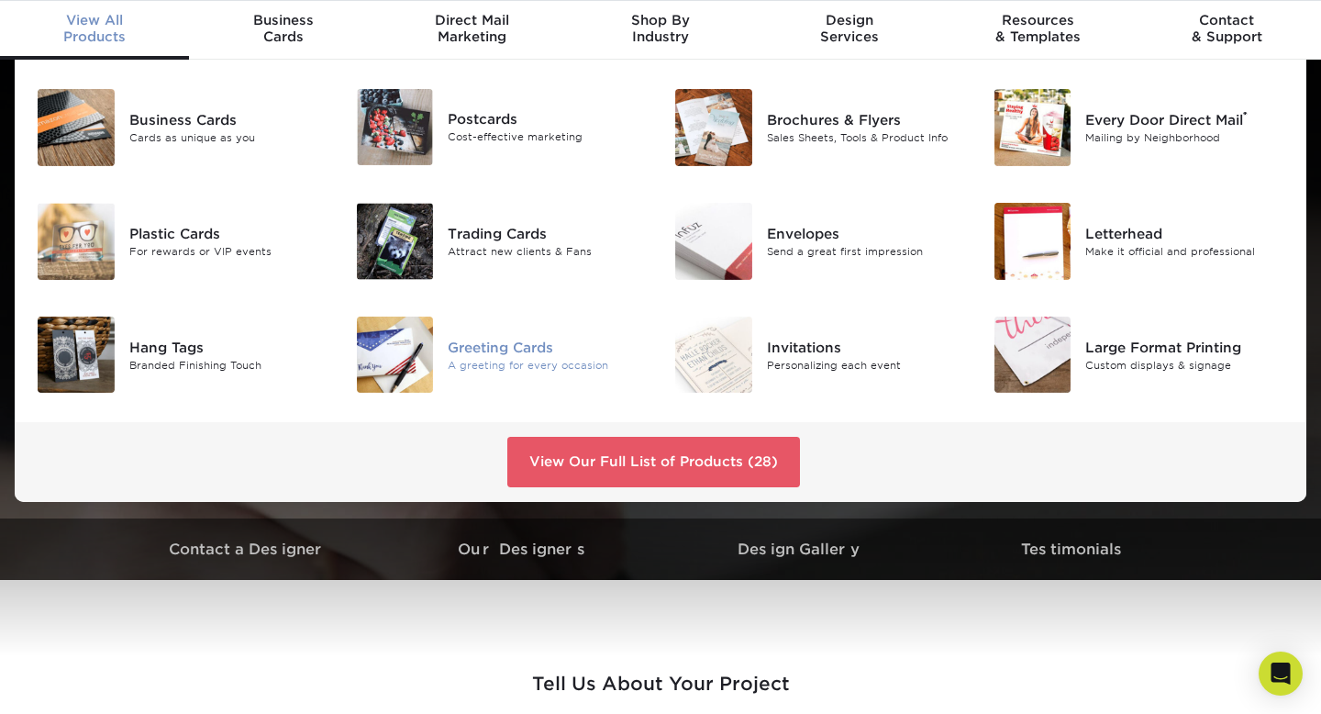
scroll to position [71, 0]
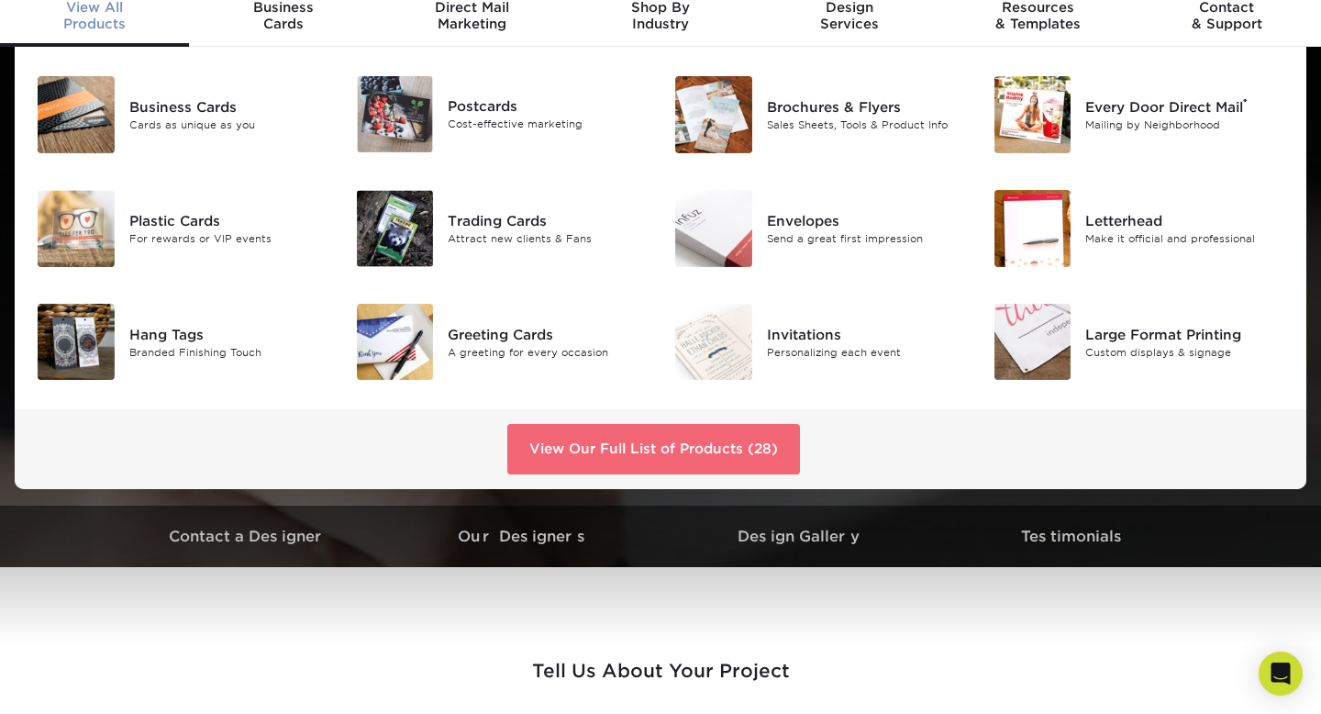
click at [551, 451] on link "View Our Full List of Products (28)" at bounding box center [653, 449] width 293 height 50
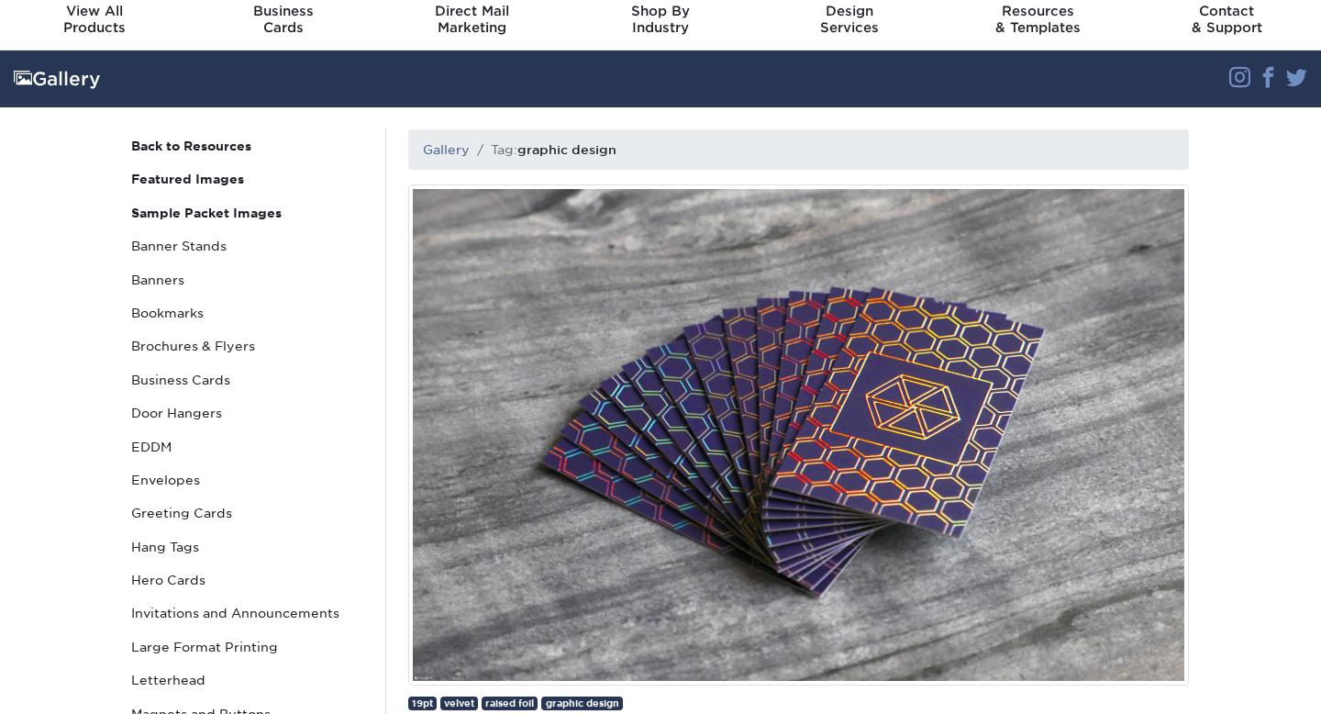
scroll to position [85, 0]
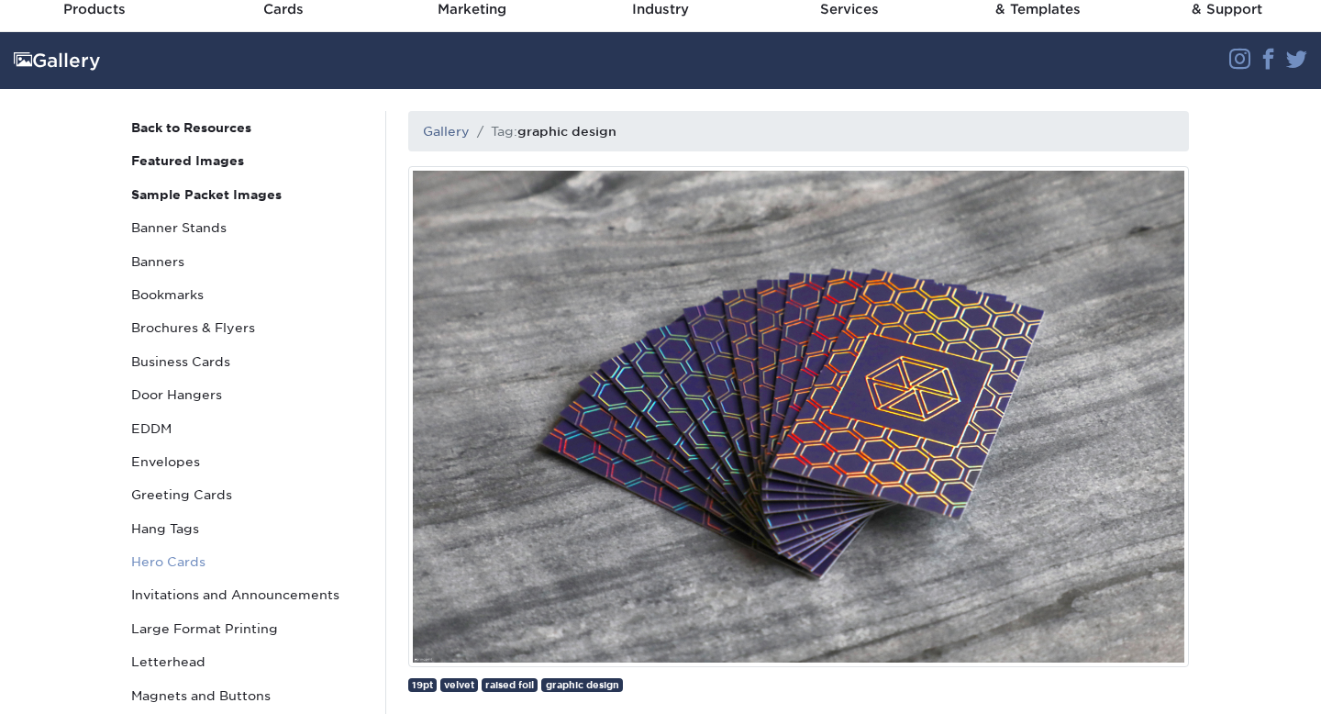
click at [216, 564] on link "Hero Cards" at bounding box center [248, 561] width 248 height 33
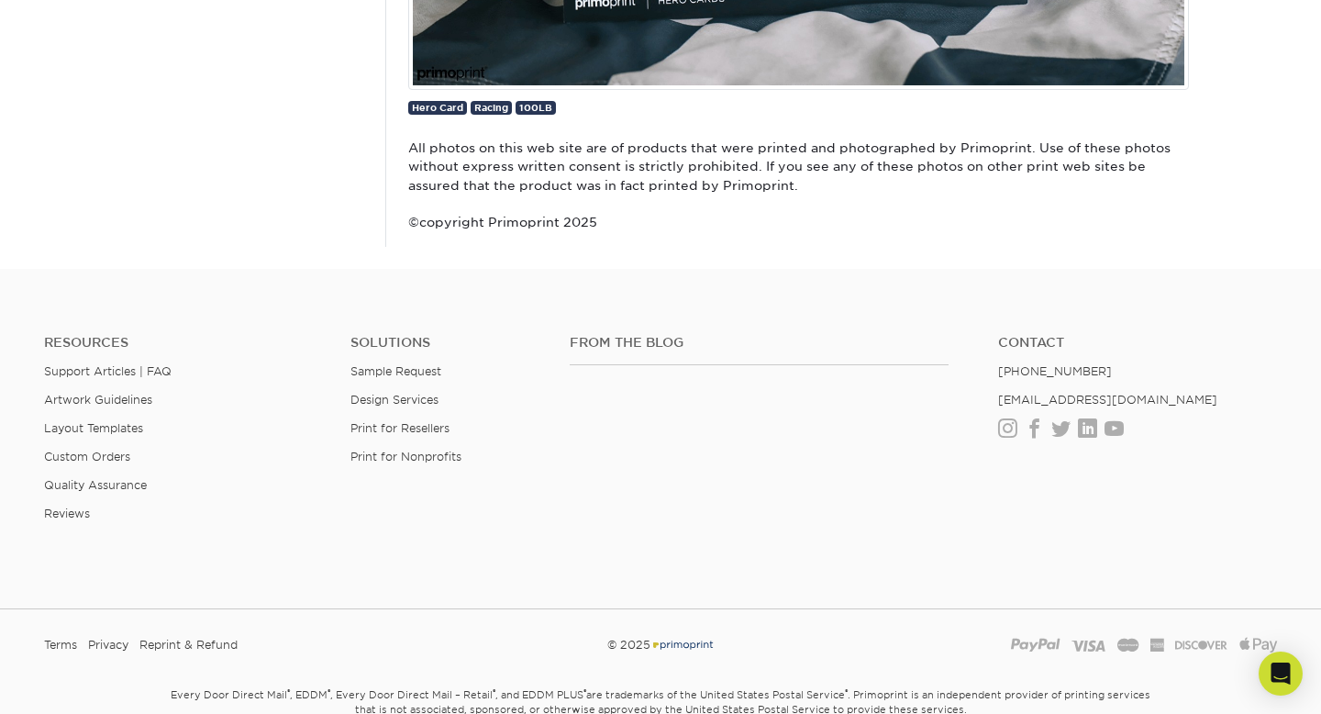
scroll to position [2522, 0]
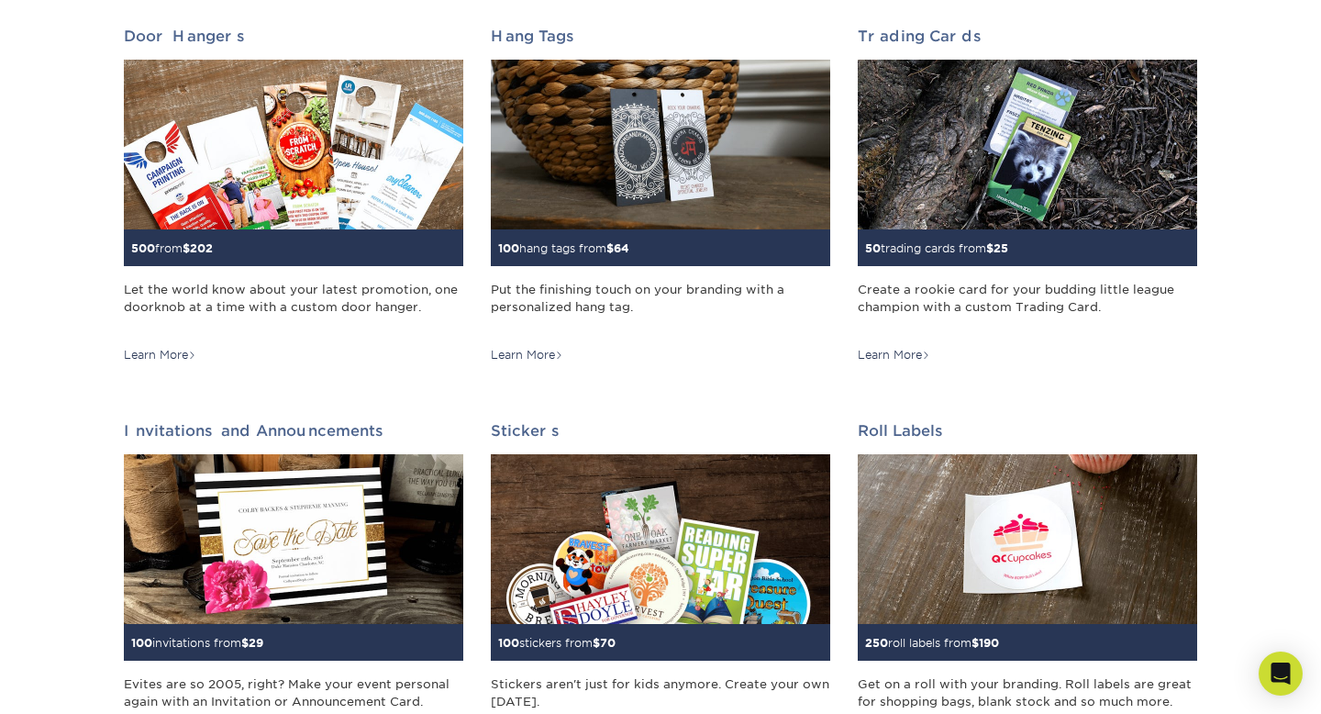
scroll to position [763, 0]
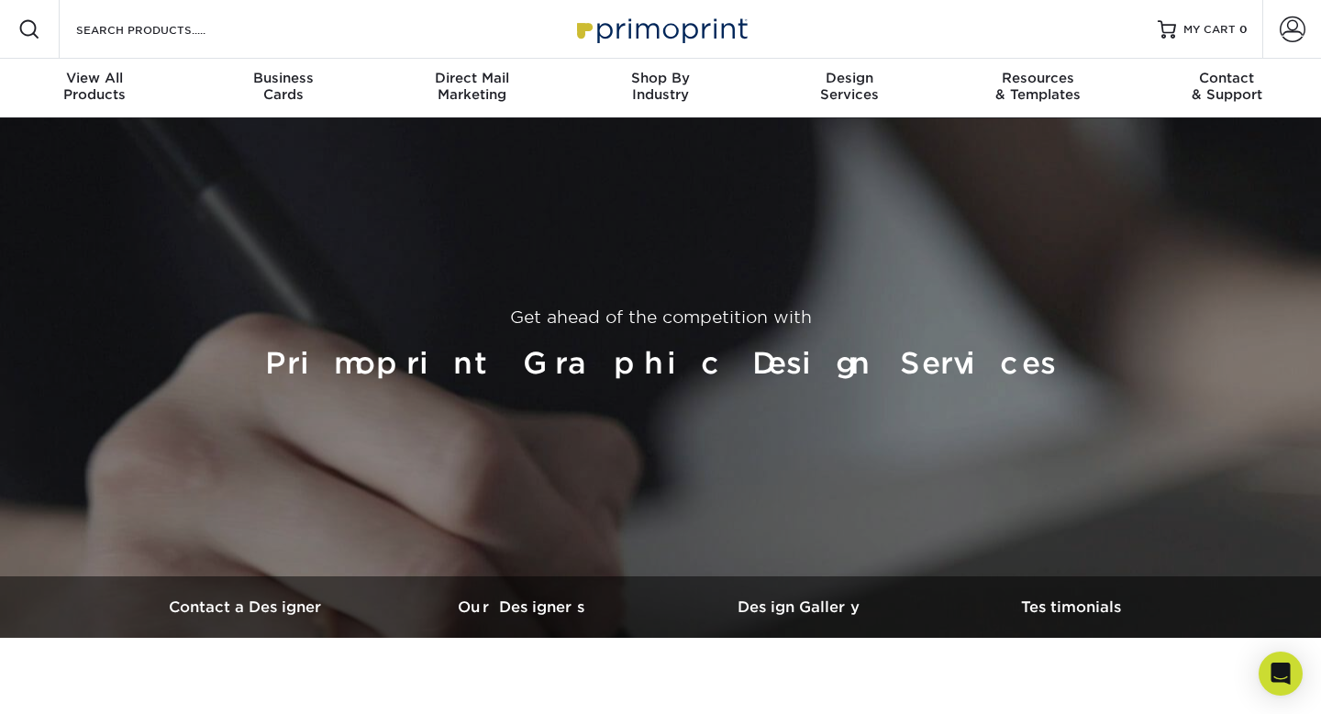
click at [661, 37] on img at bounding box center [660, 28] width 183 height 39
